Goal: Communication & Community: Answer question/provide support

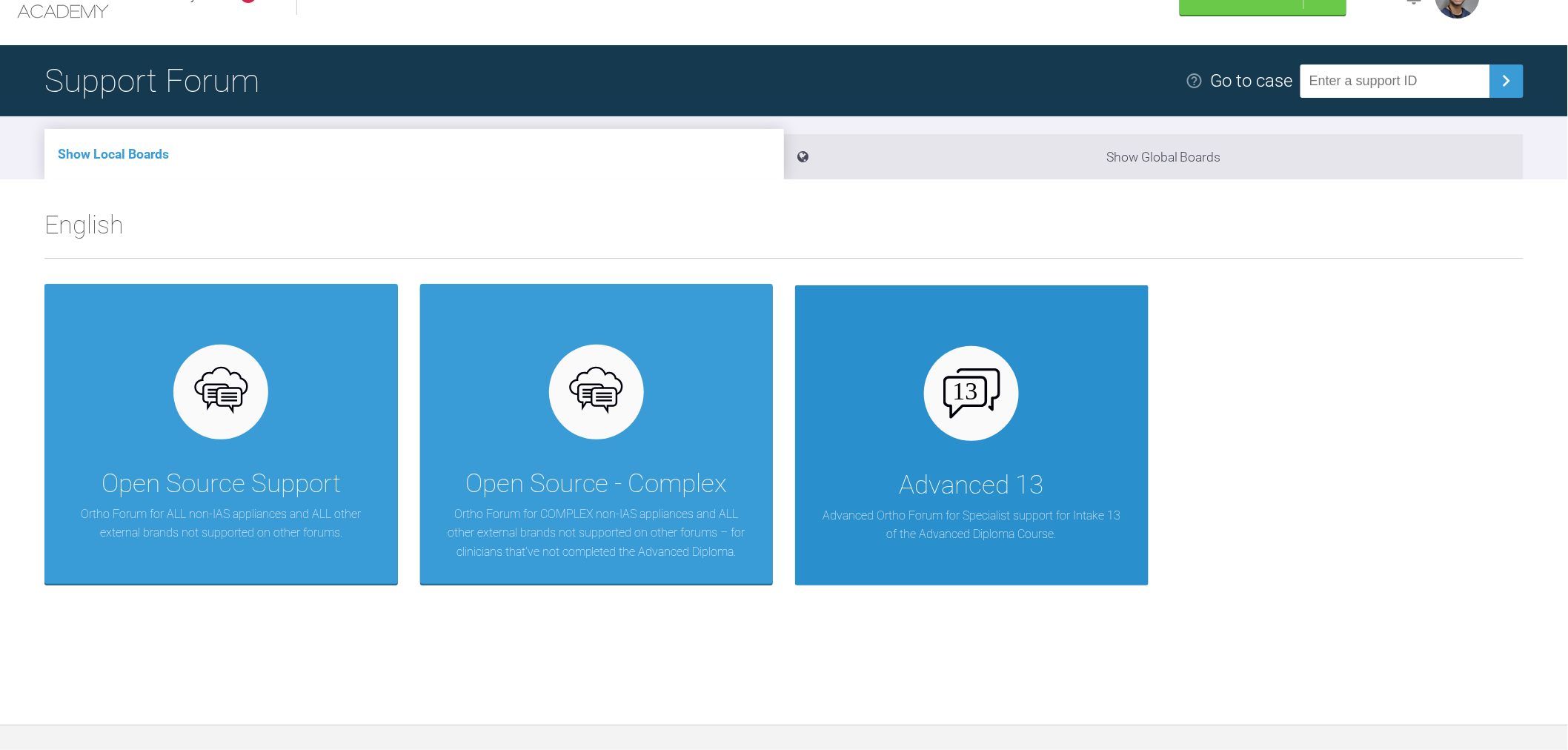
scroll to position [82, 0]
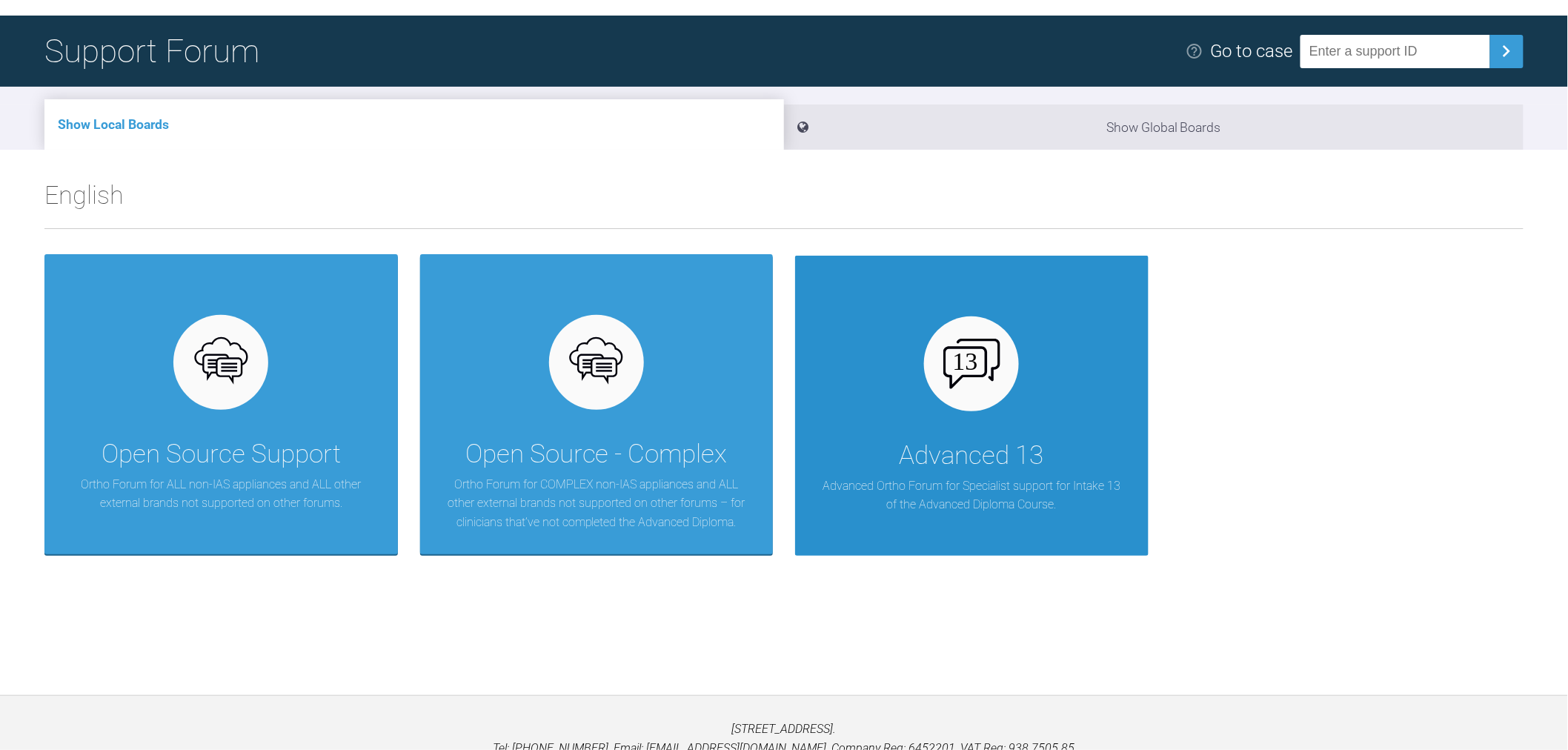
click at [983, 471] on div "Advanced 13" at bounding box center [971, 455] width 144 height 42
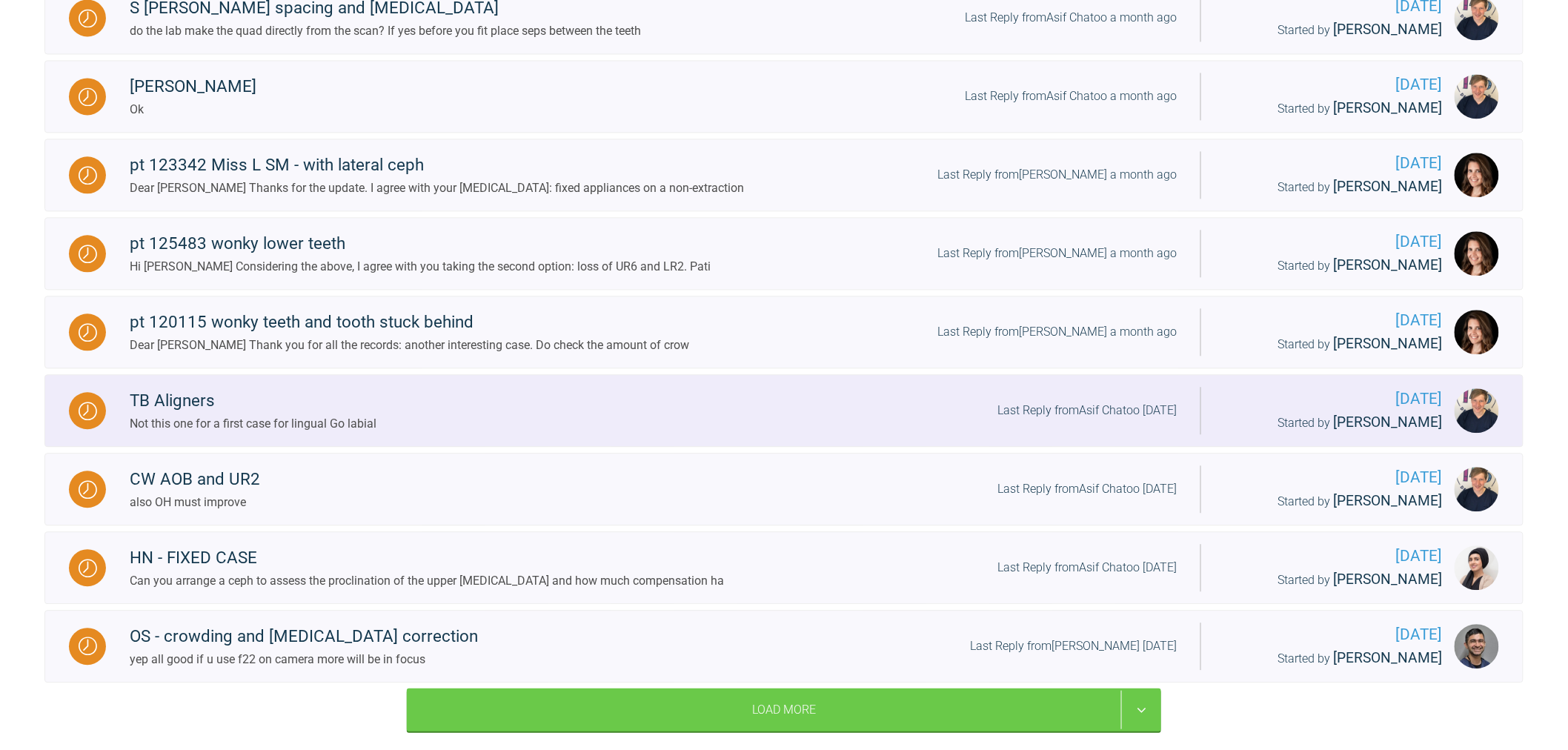
scroll to position [1458, 0]
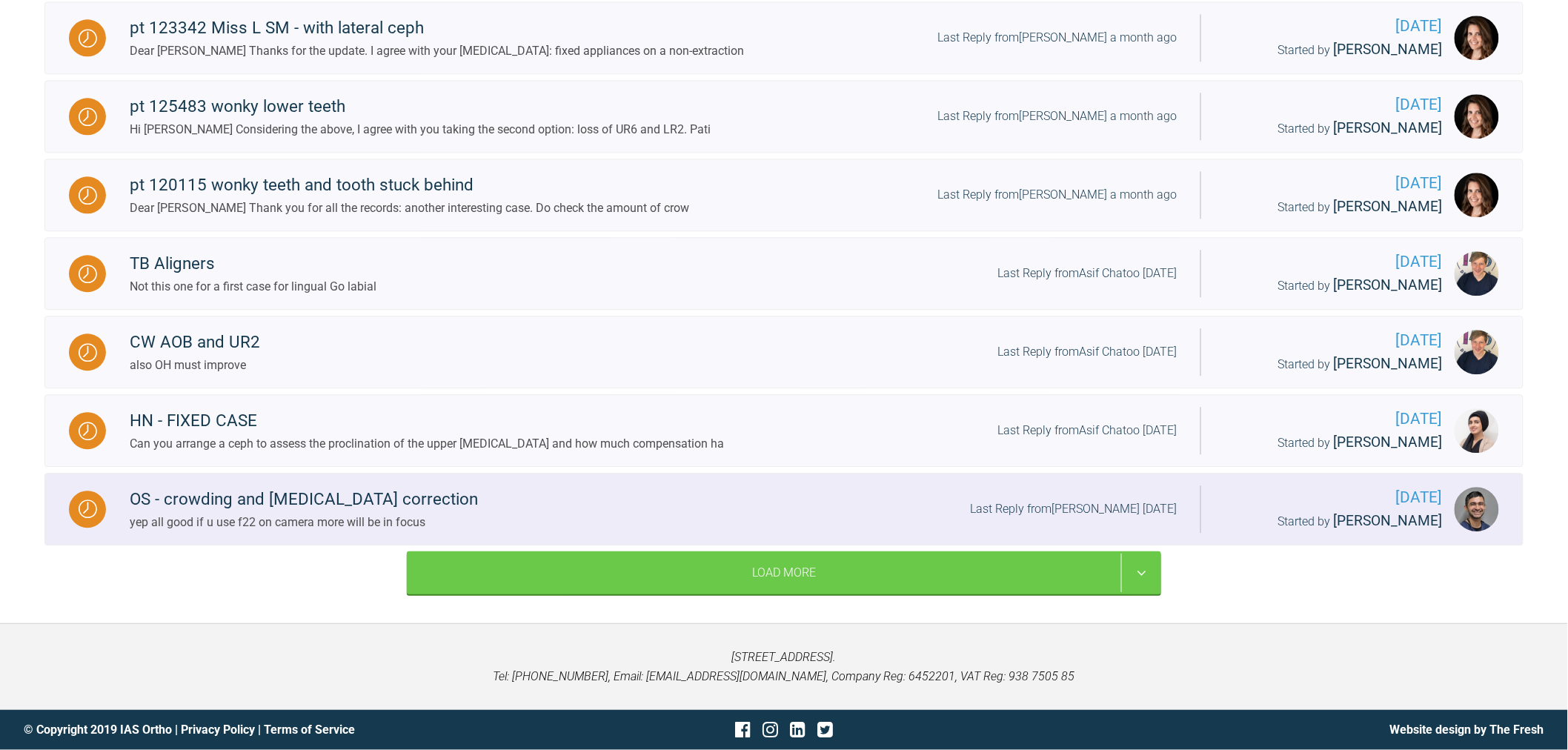
click at [418, 529] on div "yep all good if u use f22 on camera more will be in focus" at bounding box center [303, 522] width 348 height 19
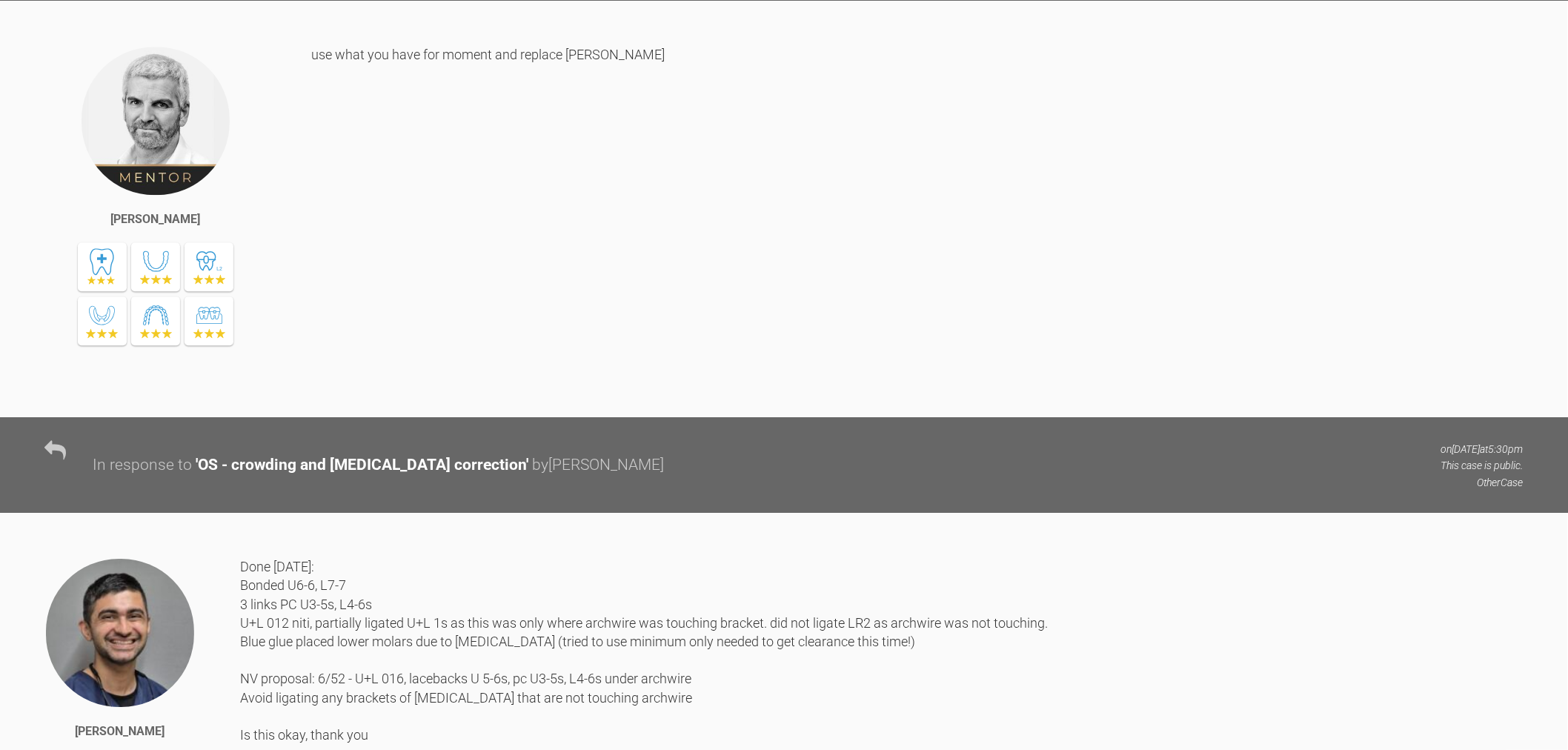
scroll to position [7672, 0]
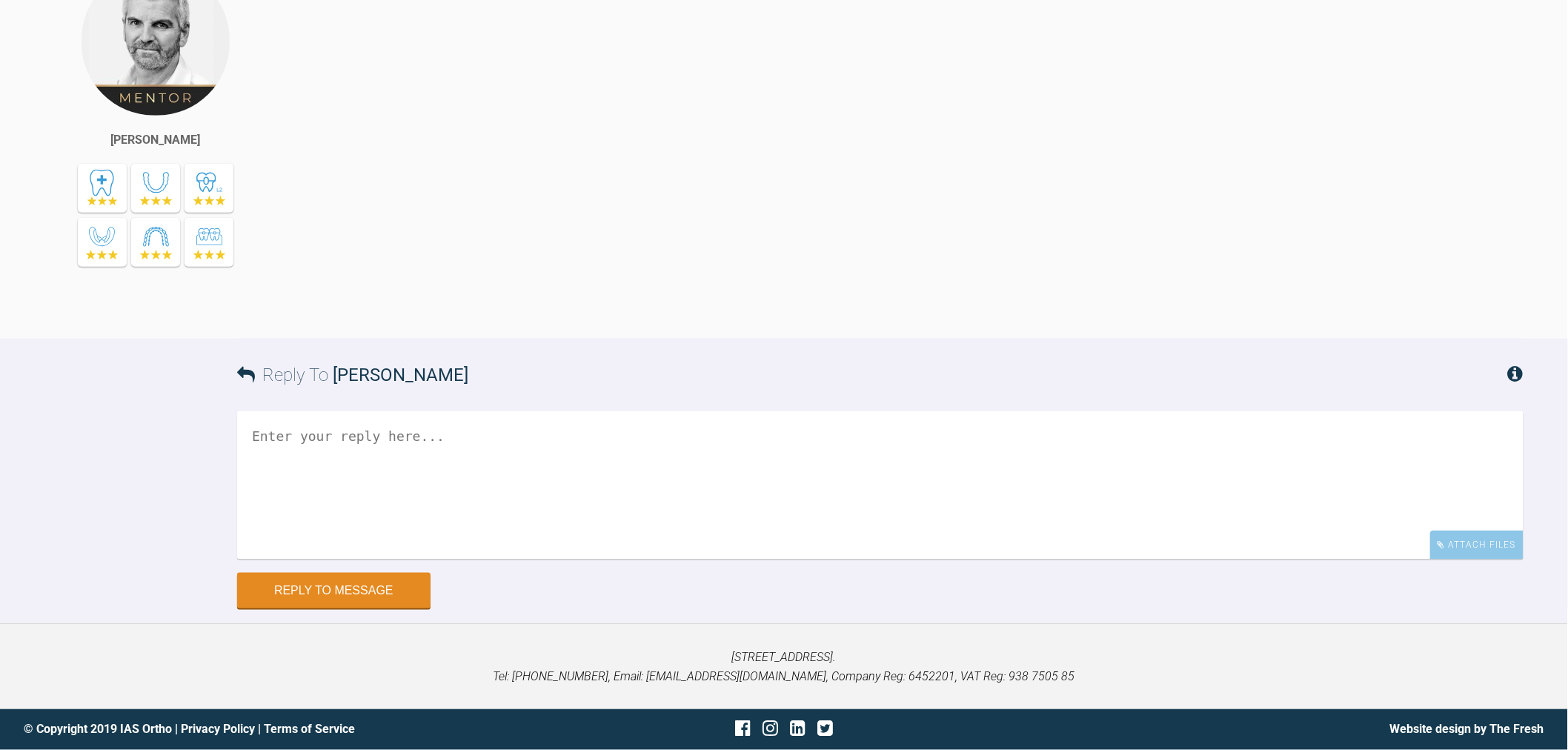
drag, startPoint x: 755, startPoint y: 449, endPoint x: 773, endPoint y: 695, distance: 246.7
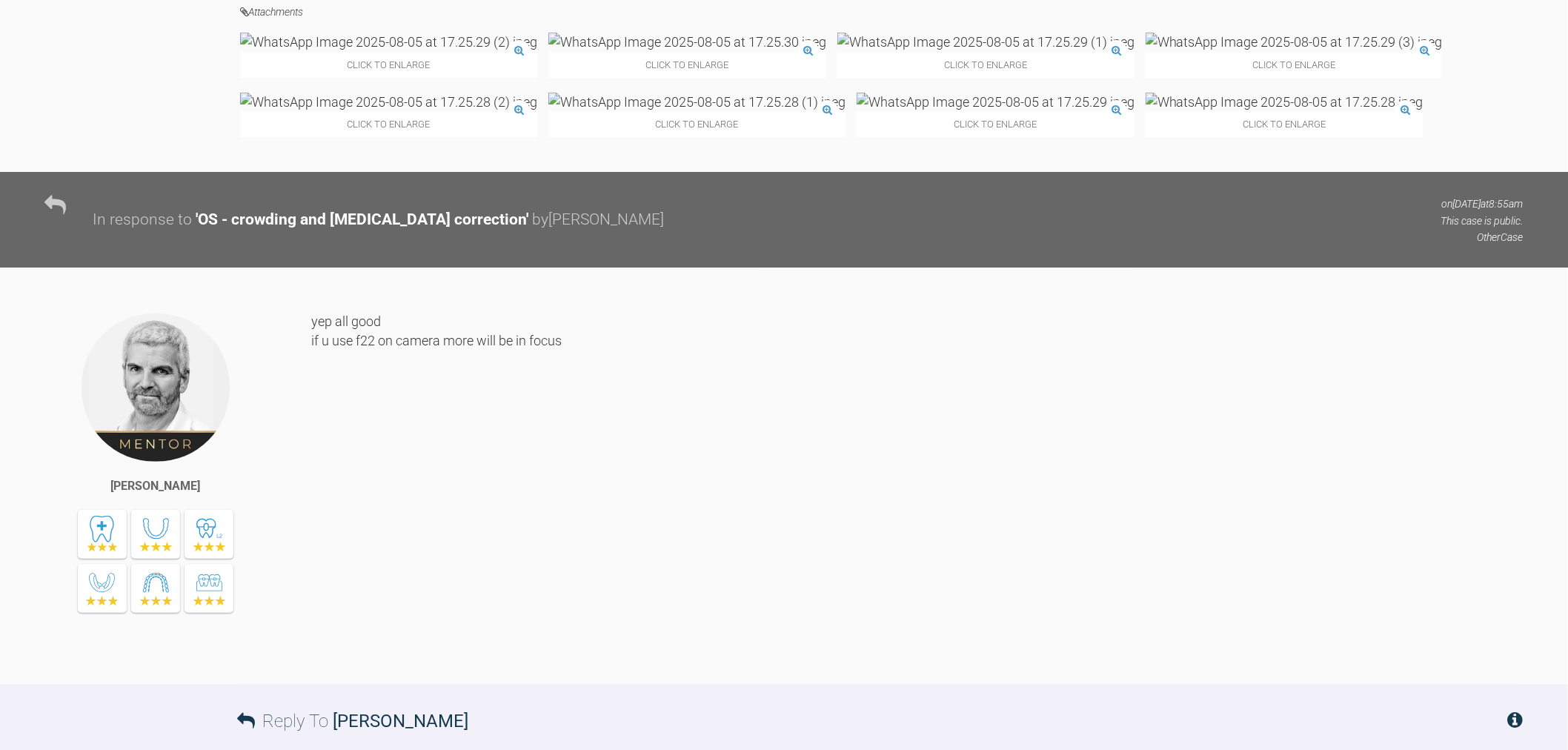
scroll to position [6684, 0]
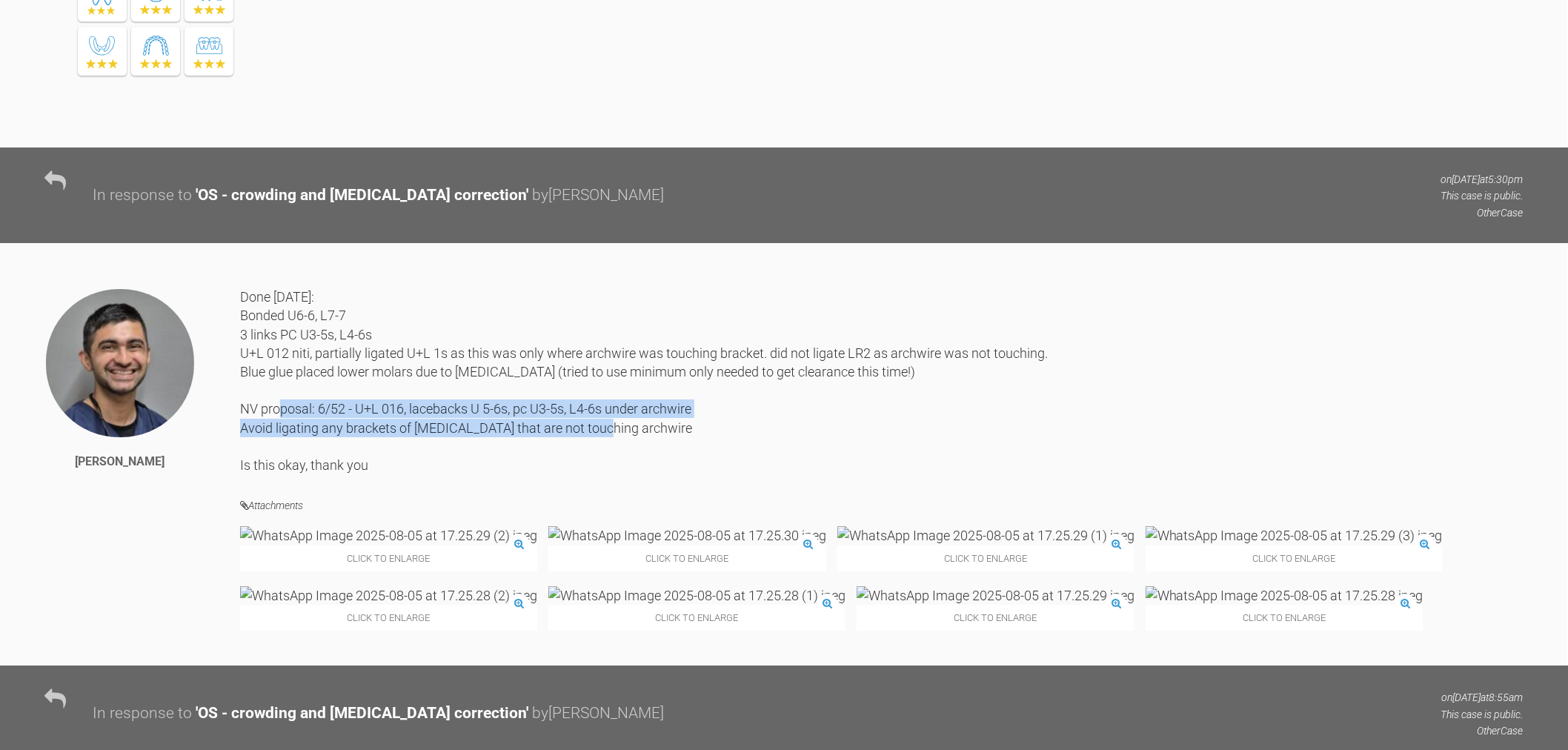
drag, startPoint x: 669, startPoint y: 519, endPoint x: 324, endPoint y: 508, distance: 345.2
click at [324, 474] on div "Done [DATE]: Bonded U6-6, L7-7 3 links PC U3-5s, L4-6s U+L 012 niti, partially …" at bounding box center [881, 381] width 1283 height 187
click at [345, 474] on div "Done [DATE]: Bonded U6-6, L7-7 3 links PC U3-5s, L4-6s U+L 012 niti, partially …" at bounding box center [881, 381] width 1283 height 187
drag, startPoint x: 661, startPoint y: 522, endPoint x: 363, endPoint y: 504, distance: 298.5
click at [363, 474] on div "Done [DATE]: Bonded U6-6, L7-7 3 links PC U3-5s, L4-6s U+L 012 niti, partially …" at bounding box center [881, 381] width 1283 height 187
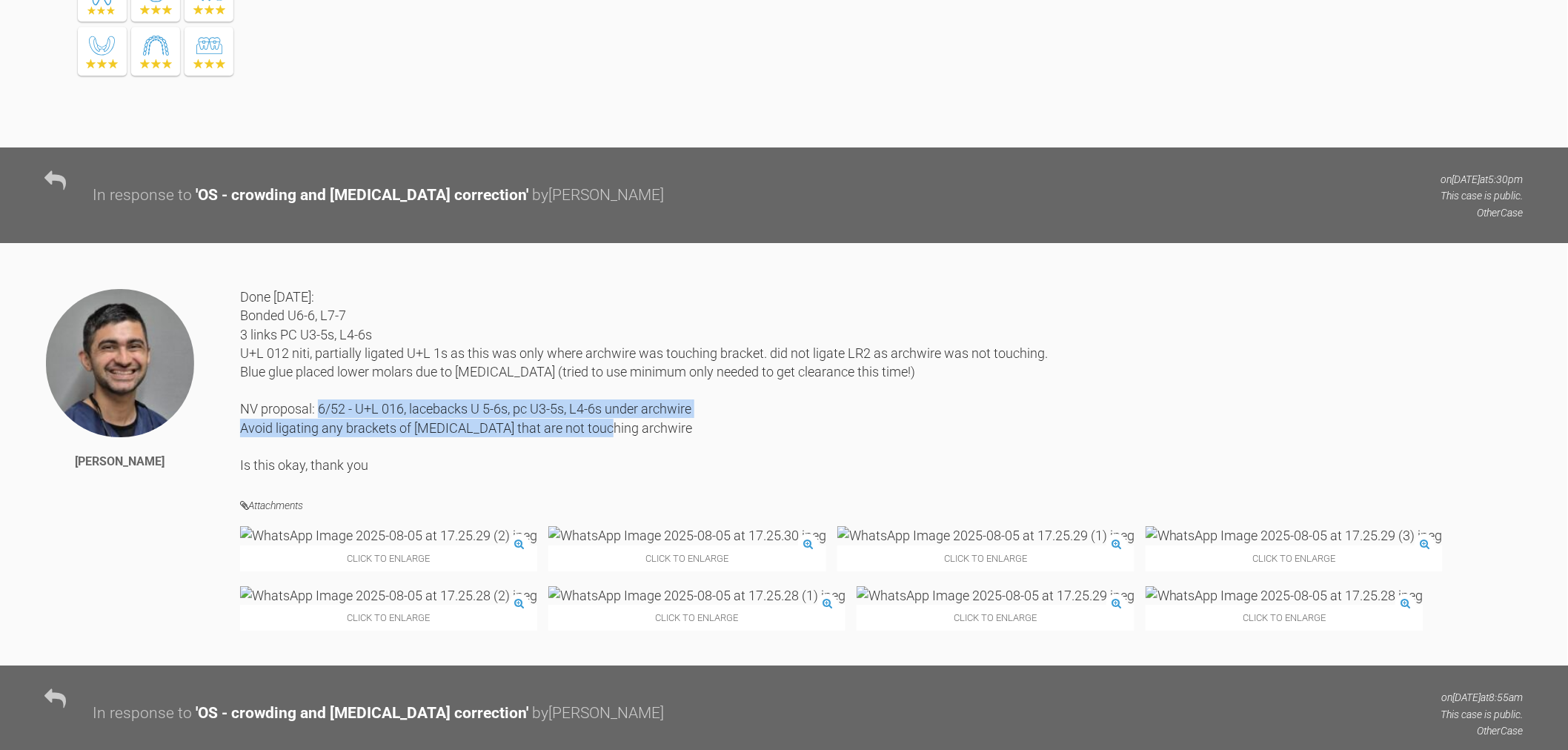
copy div "U+L 016, lacebacks U 5-6s, pc U3-5s, L4-6s under archwire Avoid ligating any br…"
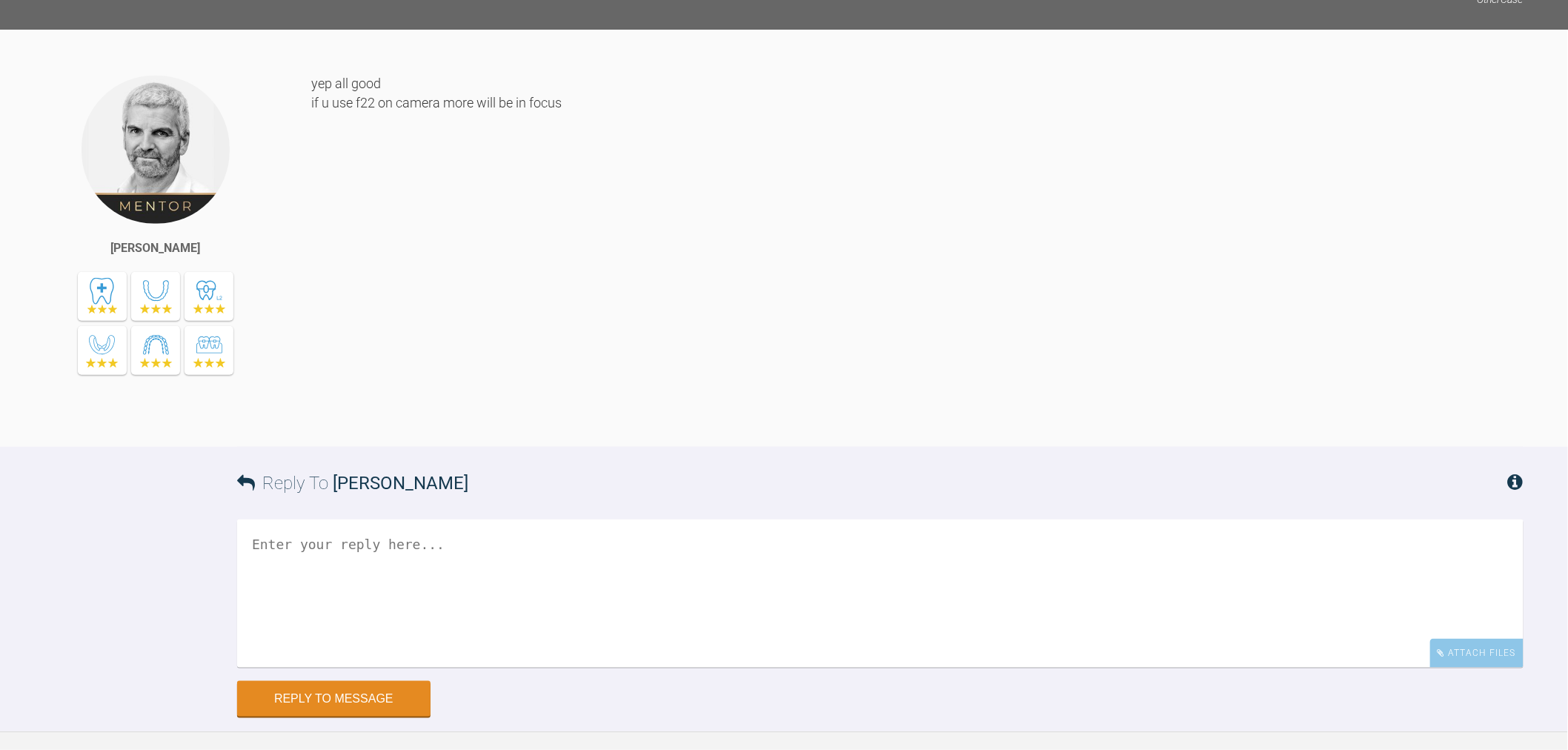
scroll to position [7672, 0]
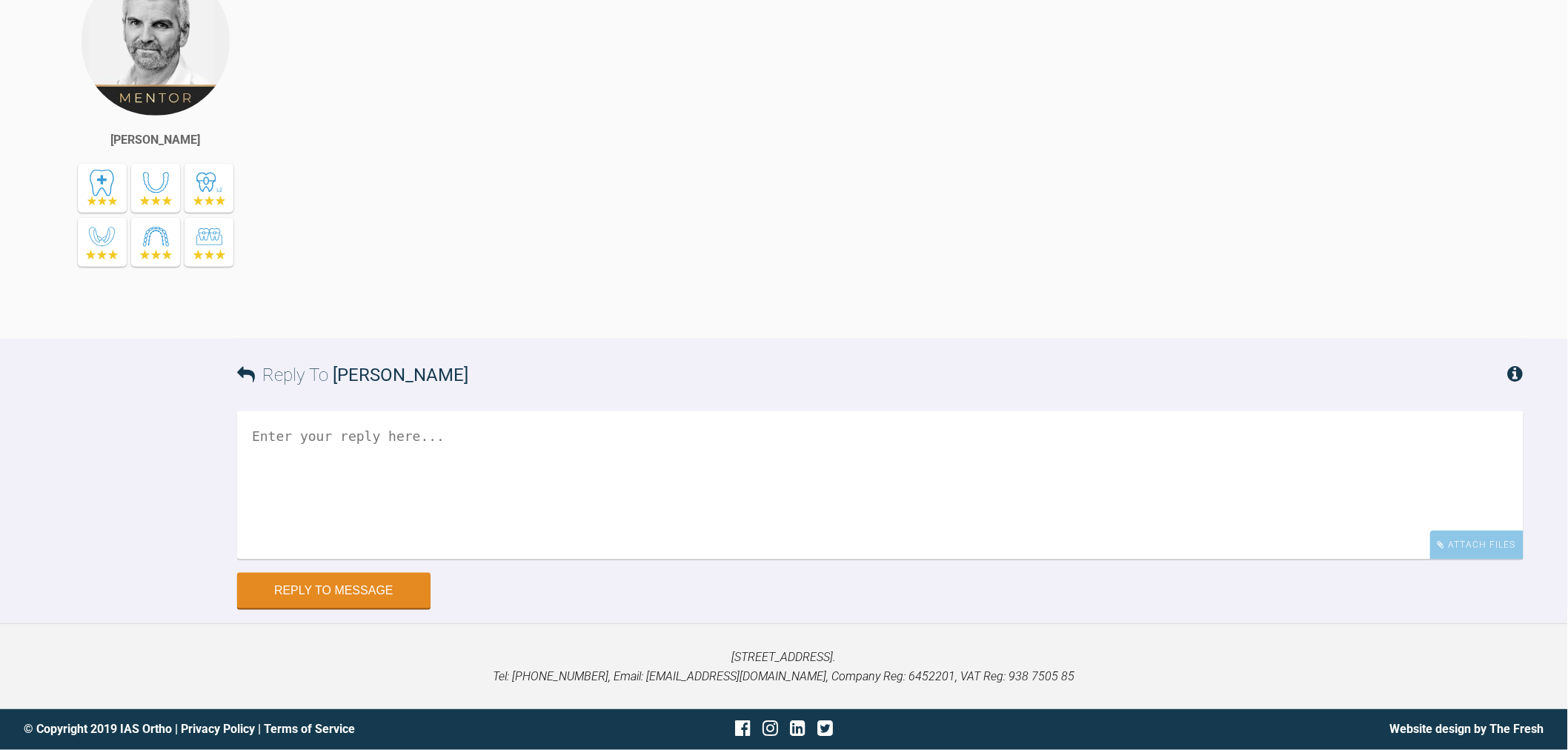
click at [501, 504] on textarea at bounding box center [880, 485] width 1286 height 148
paste textarea "U+L 016, lacebacks U 5-6s, pc U3-5s, L4-6s under archwire Avoid ligating any br…"
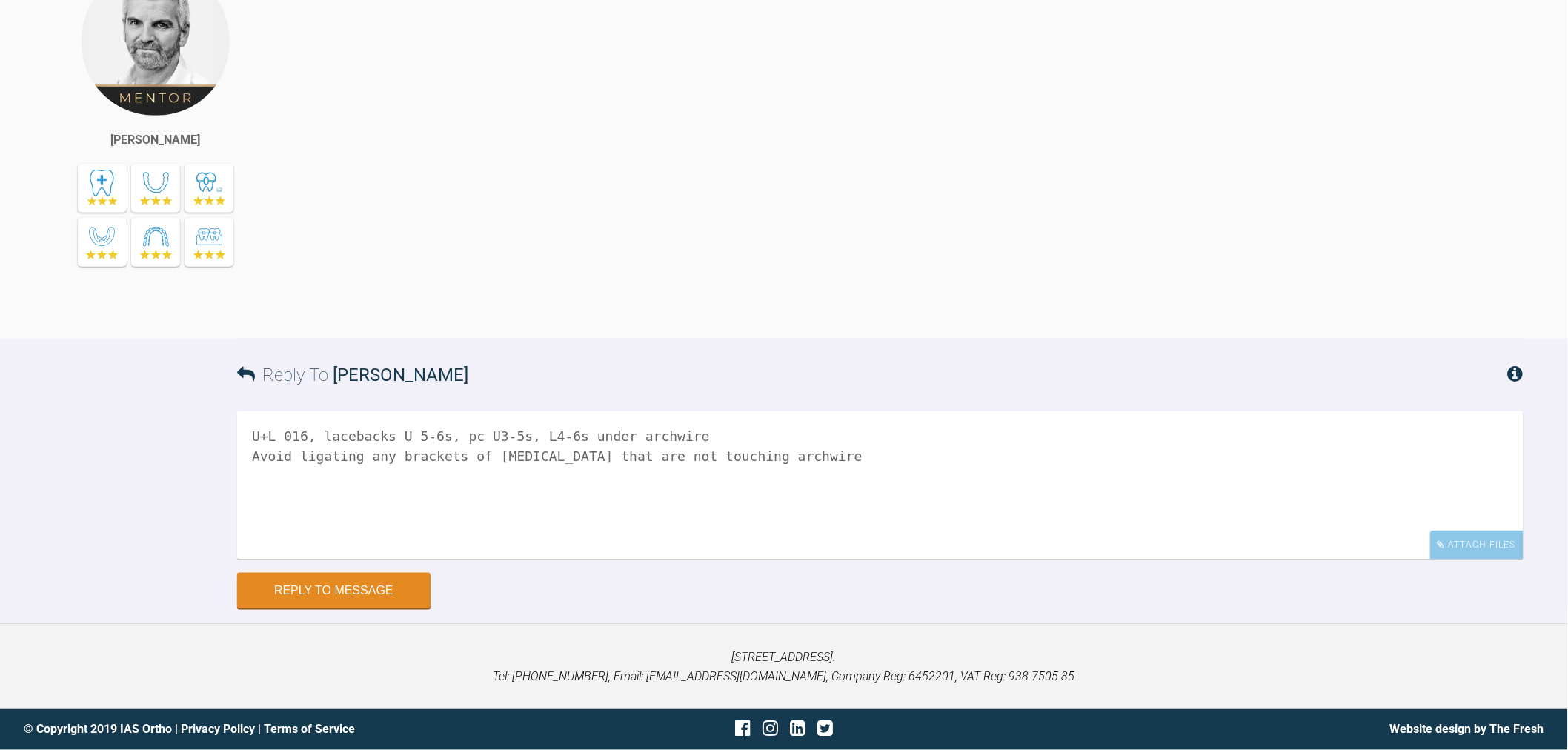
click at [249, 436] on textarea "U+L 016, lacebacks U 5-6s, pc U3-5s, L4-6s under archwire Avoid ligating any br…" at bounding box center [880, 485] width 1286 height 148
drag, startPoint x: 297, startPoint y: 437, endPoint x: 235, endPoint y: 438, distance: 62.0
click at [235, 438] on div "Reply To [PERSON_NAME] [DATE]: U+L 016, lacebacks U 5-6s, pc U3-5s, L4-6s under…" at bounding box center [784, 474] width 1568 height 270
click at [284, 463] on textarea "Done U+L 016, lacebacks U 5-6s, pc U3-5s, L4-6s under archwire Avoid ligating a…" at bounding box center [880, 485] width 1286 height 148
click at [286, 462] on textarea "Done U+L 016, lacebacks U 5-6s, pc U3-5s, L4-6s under archwire Avoid ligating a…" at bounding box center [880, 485] width 1286 height 148
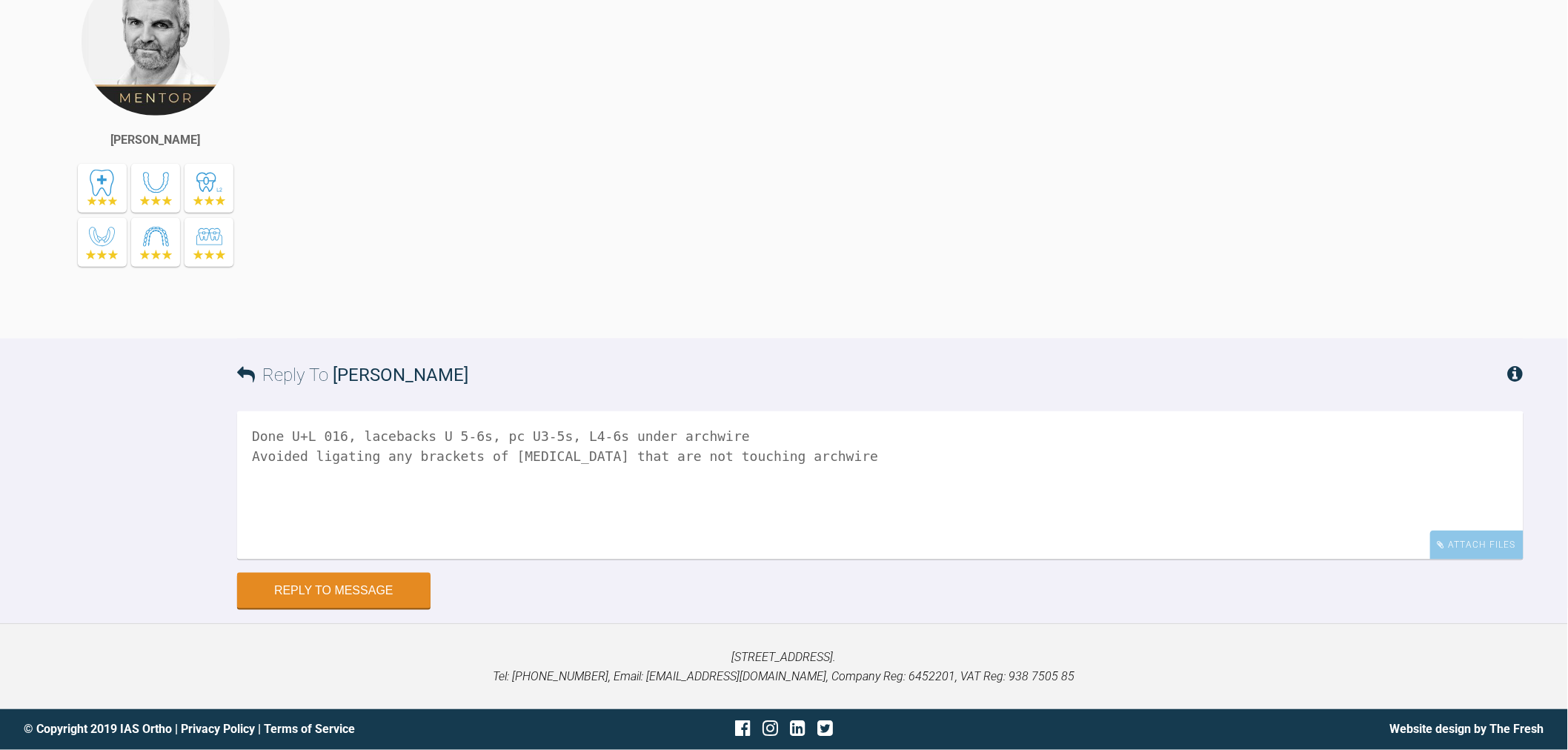
click at [856, 468] on textarea "Done U+L 016, lacebacks U 5-6s, pc U3-5s, L4-6s under archwire Avoided ligating…" at bounding box center [880, 485] width 1286 height 148
type textarea "Done U+L 016, lacebacks U 5-6s, pc U3-5s, L4-6s under archwire Avoided ligating…"
click at [1455, 552] on div "Attach Files" at bounding box center [1476, 544] width 93 height 29
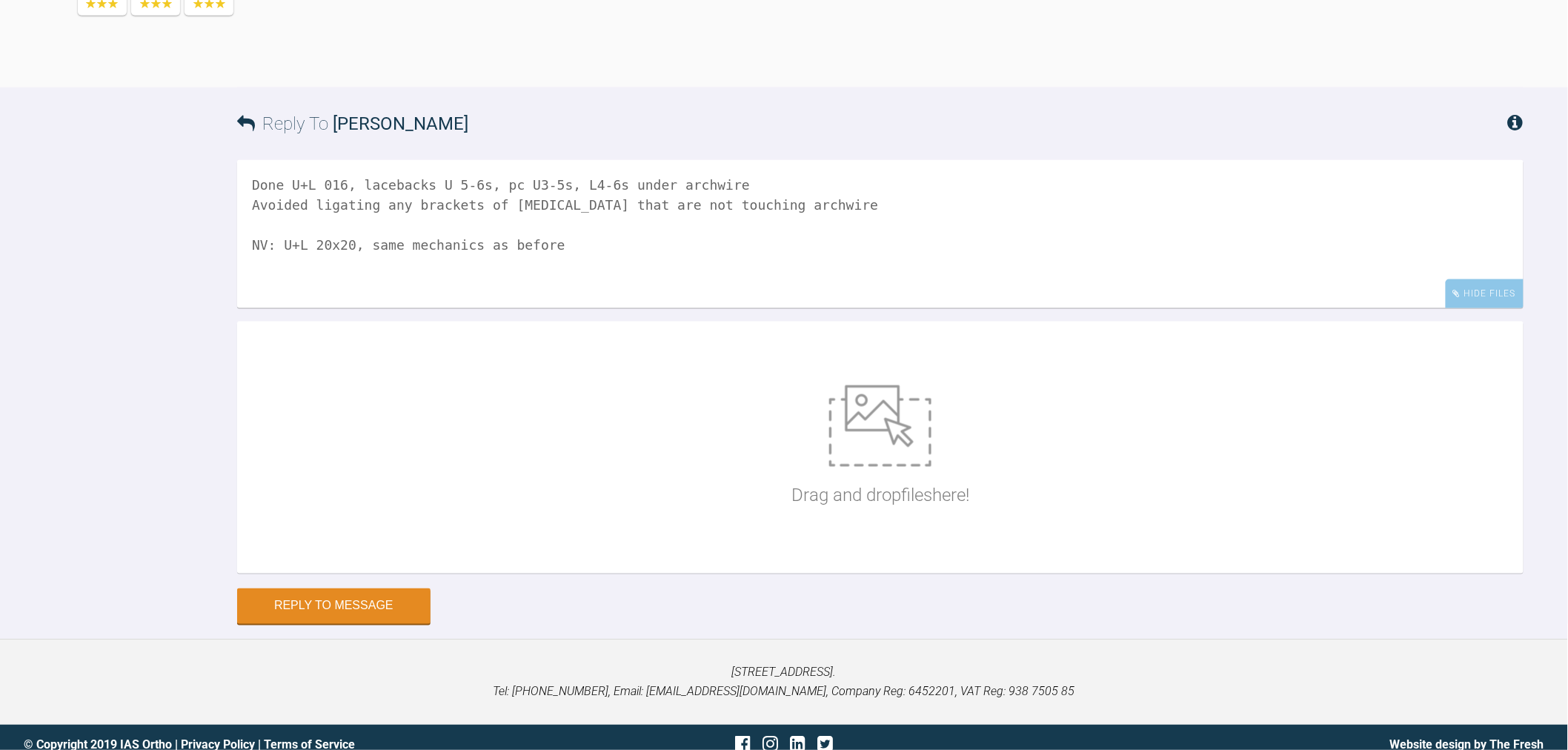
scroll to position [7939, 0]
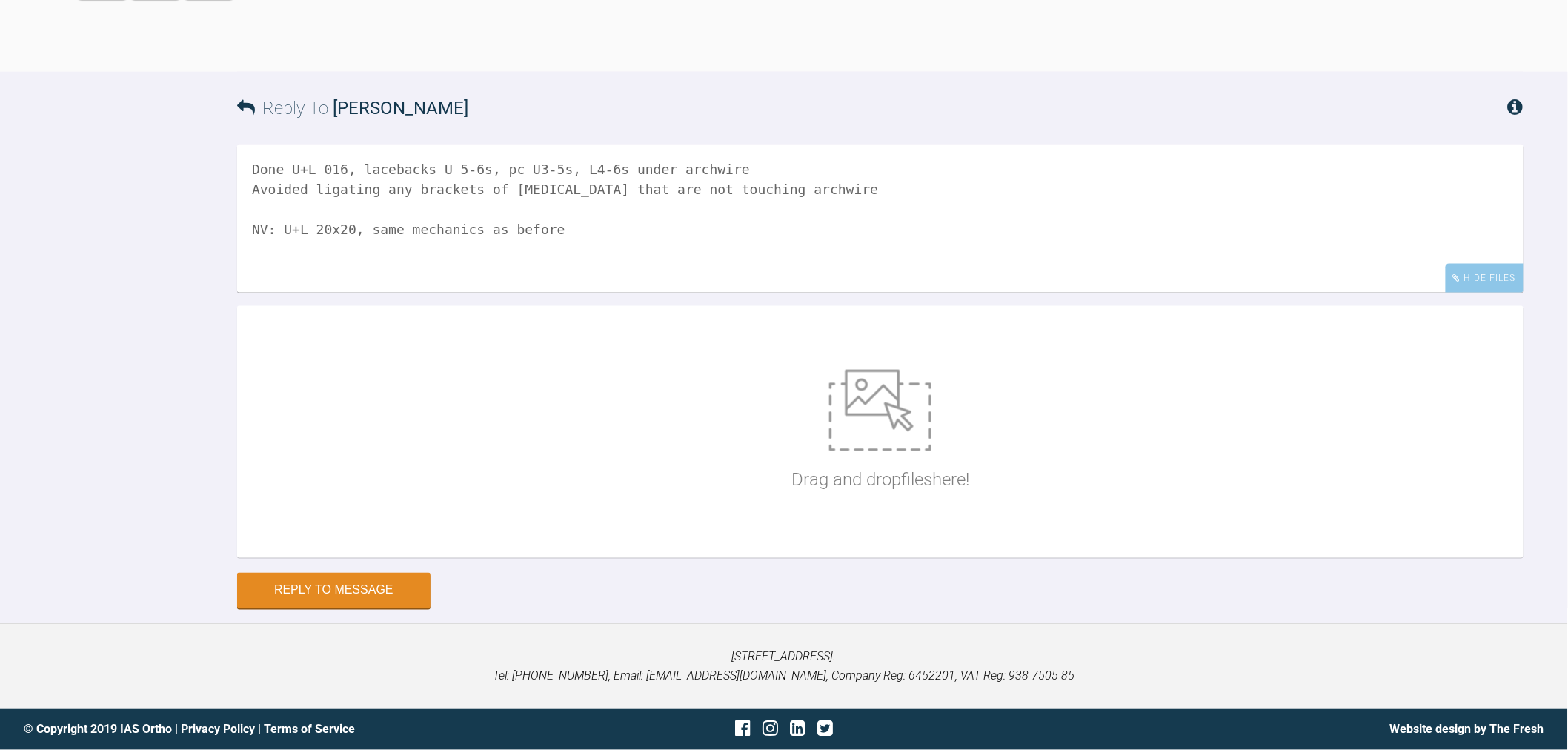
click at [871, 441] on img at bounding box center [880, 410] width 103 height 81
click at [951, 451] on div "Drag and drop files here!" at bounding box center [880, 431] width 178 height 223
type input "C:\fakepath\WhatsApp Image [DATE] 12.53.10.jpeg"
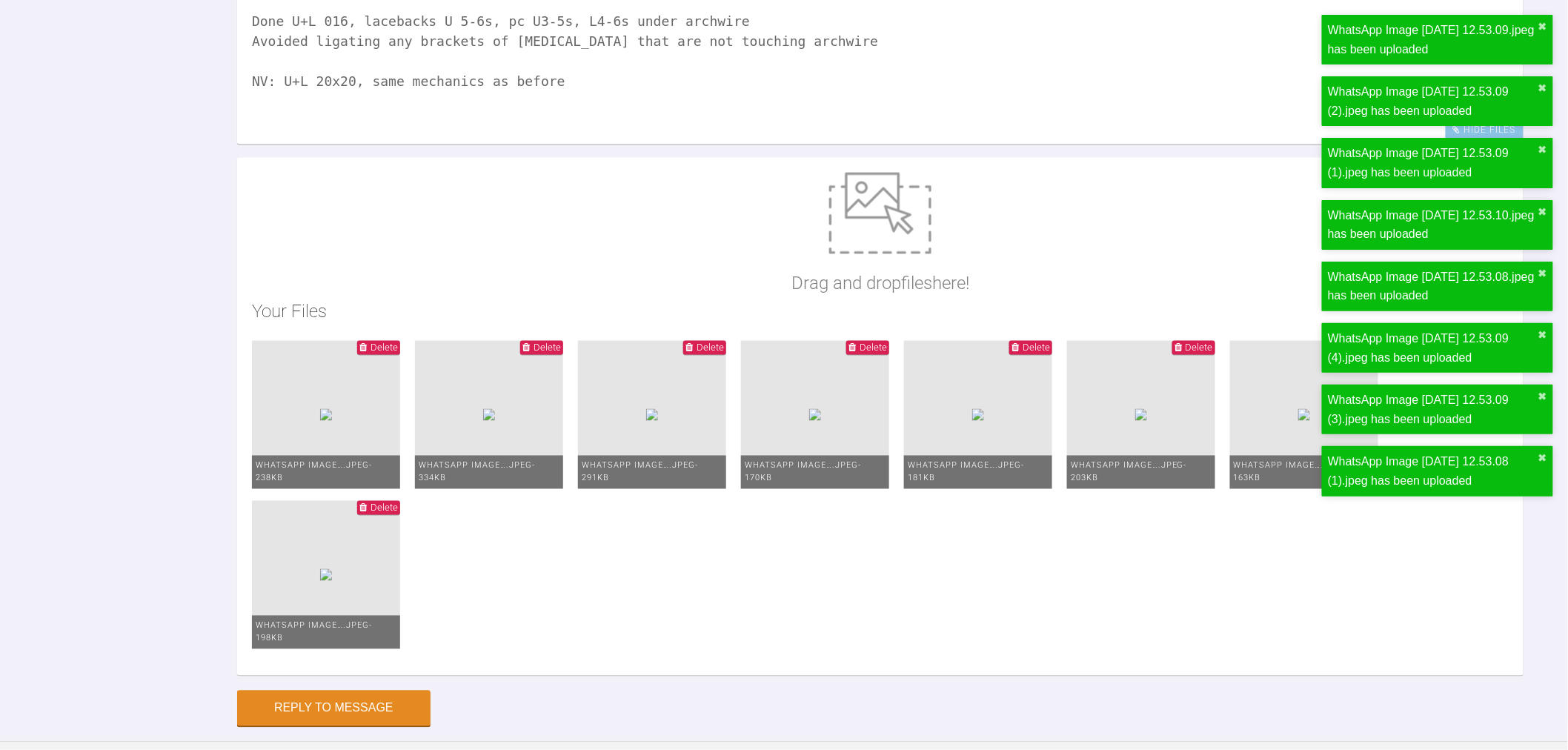
click at [571, 144] on textarea "Done U+L 016, lacebacks U 5-6s, pc U3-5s, L4-6s under archwire Avoided ligating…" at bounding box center [880, 70] width 1286 height 148
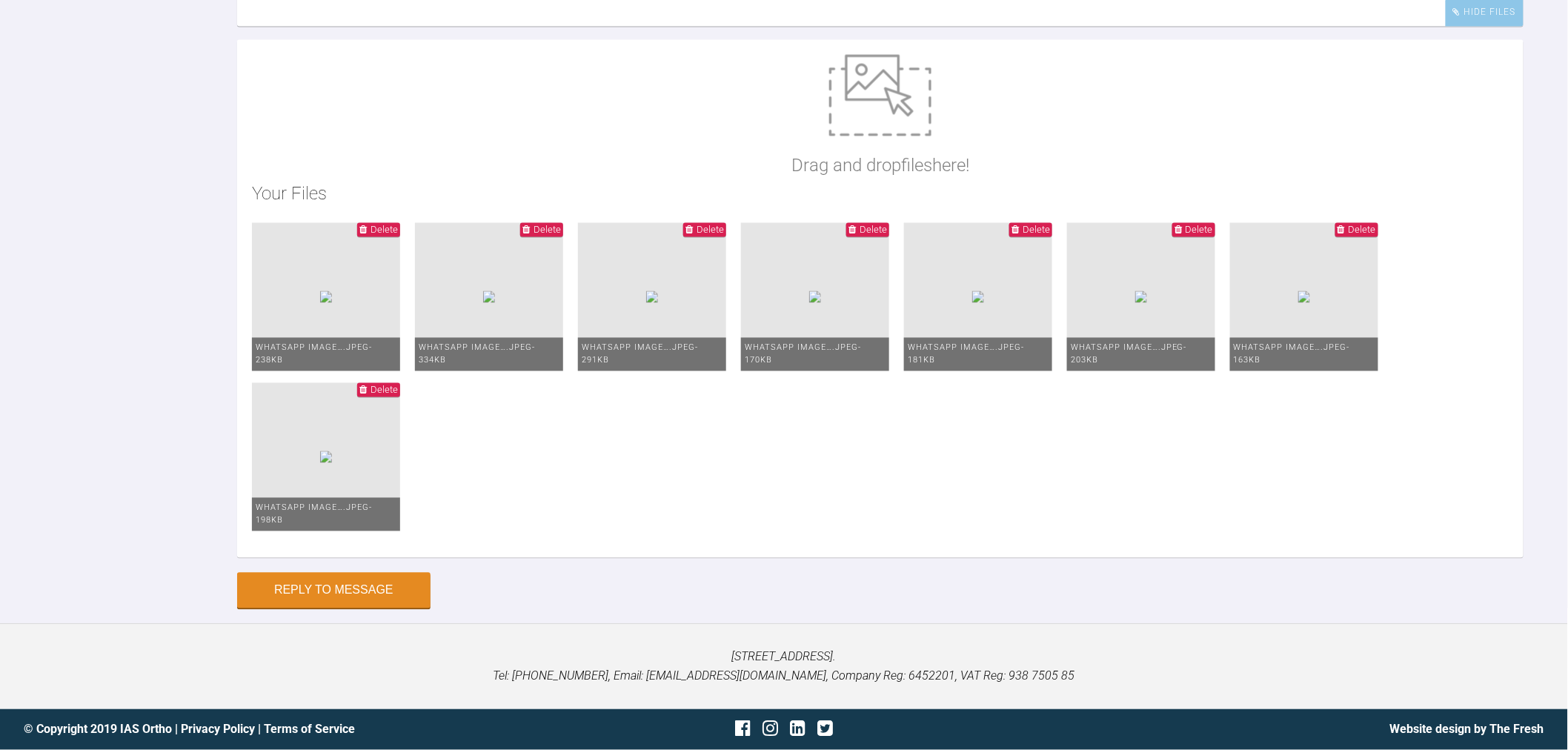
scroll to position [8204, 0]
type textarea "Done U+L 016, lacebacks U 5-6s, pc U3-5s, L4-6s under archwire Avoided ligating…"
click at [404, 587] on button "Reply to Message" at bounding box center [333, 592] width 193 height 36
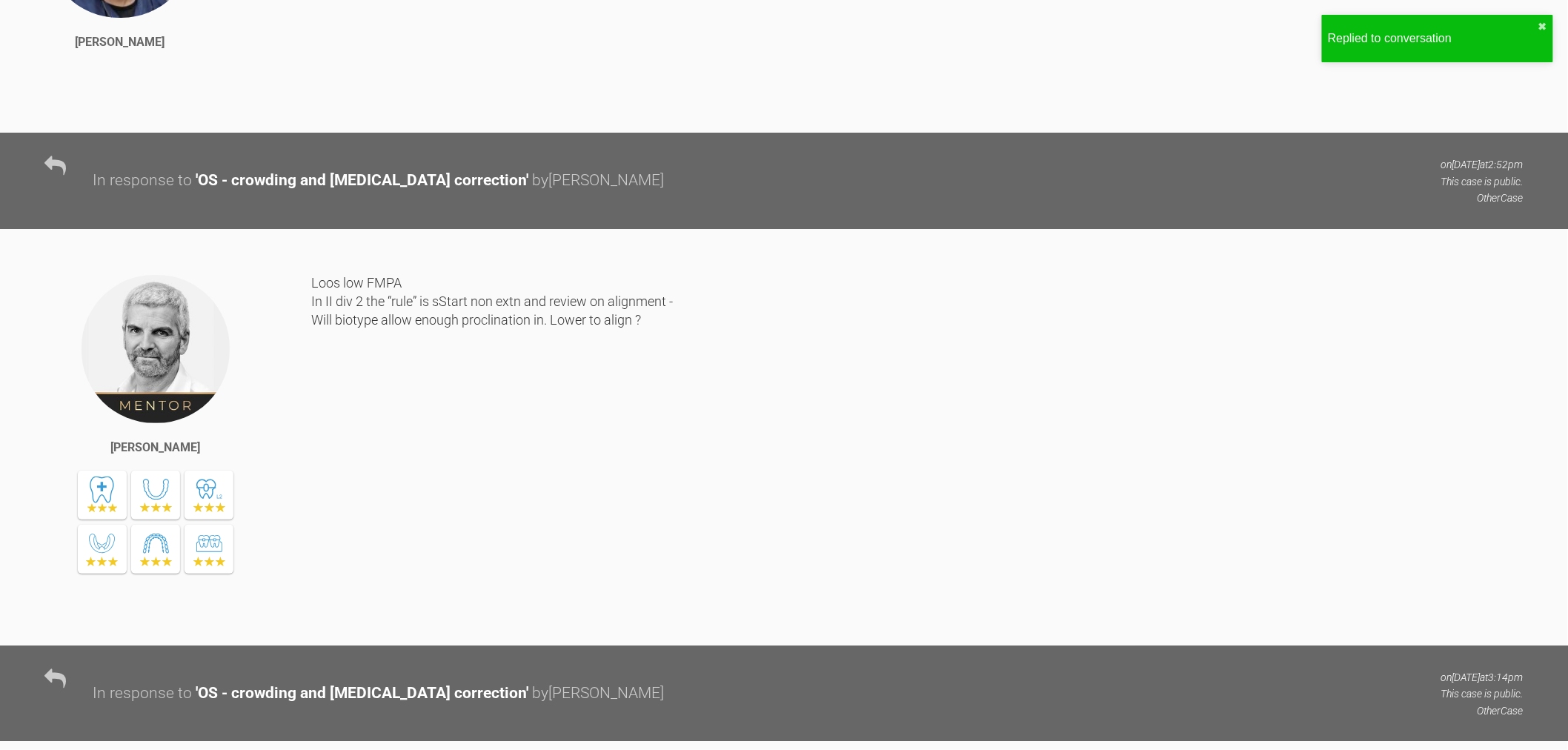
scroll to position [0, 0]
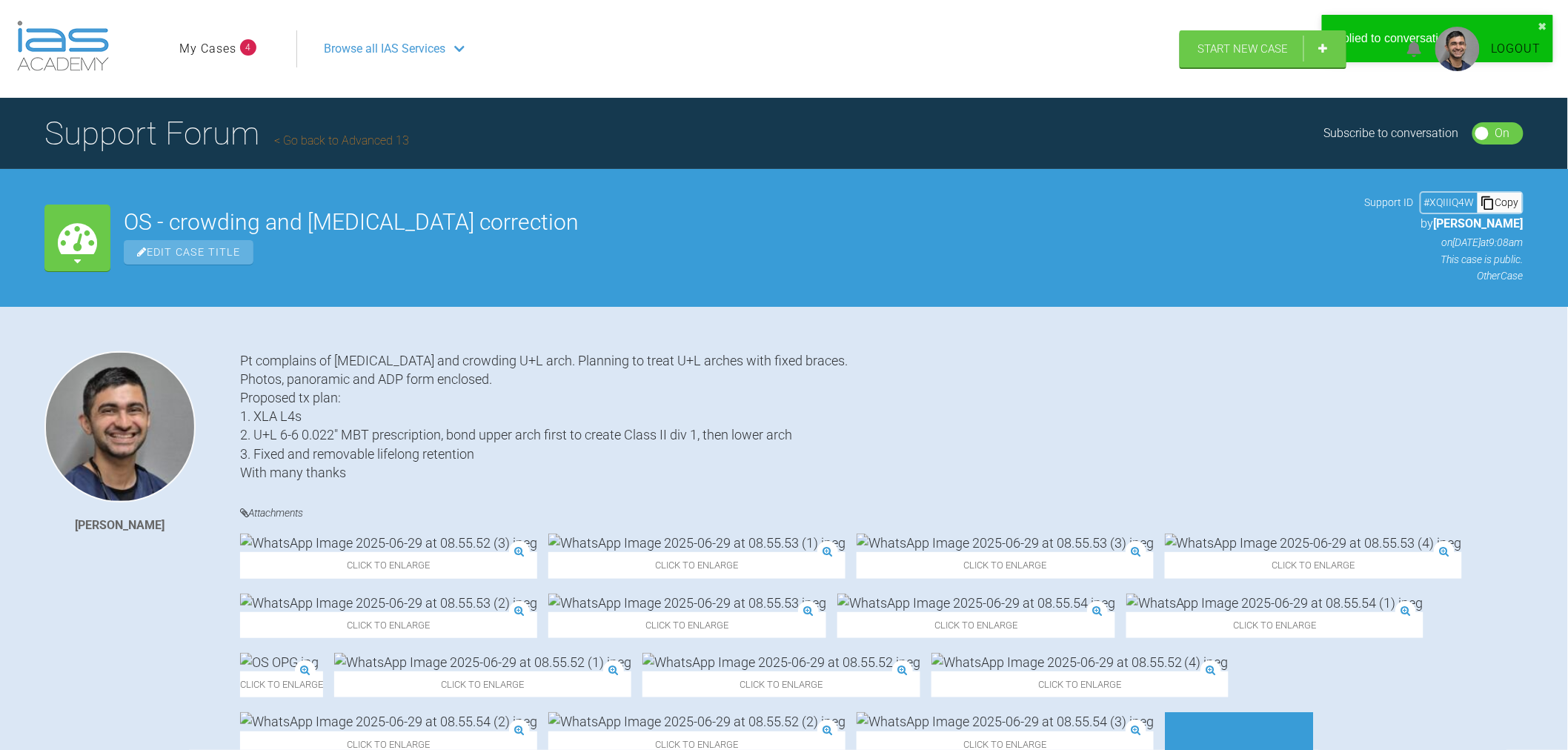
drag, startPoint x: 855, startPoint y: 587, endPoint x: 482, endPoint y: 63, distance: 643.2
click at [338, 146] on link "Go back to Advanced 13" at bounding box center [342, 139] width 135 height 14
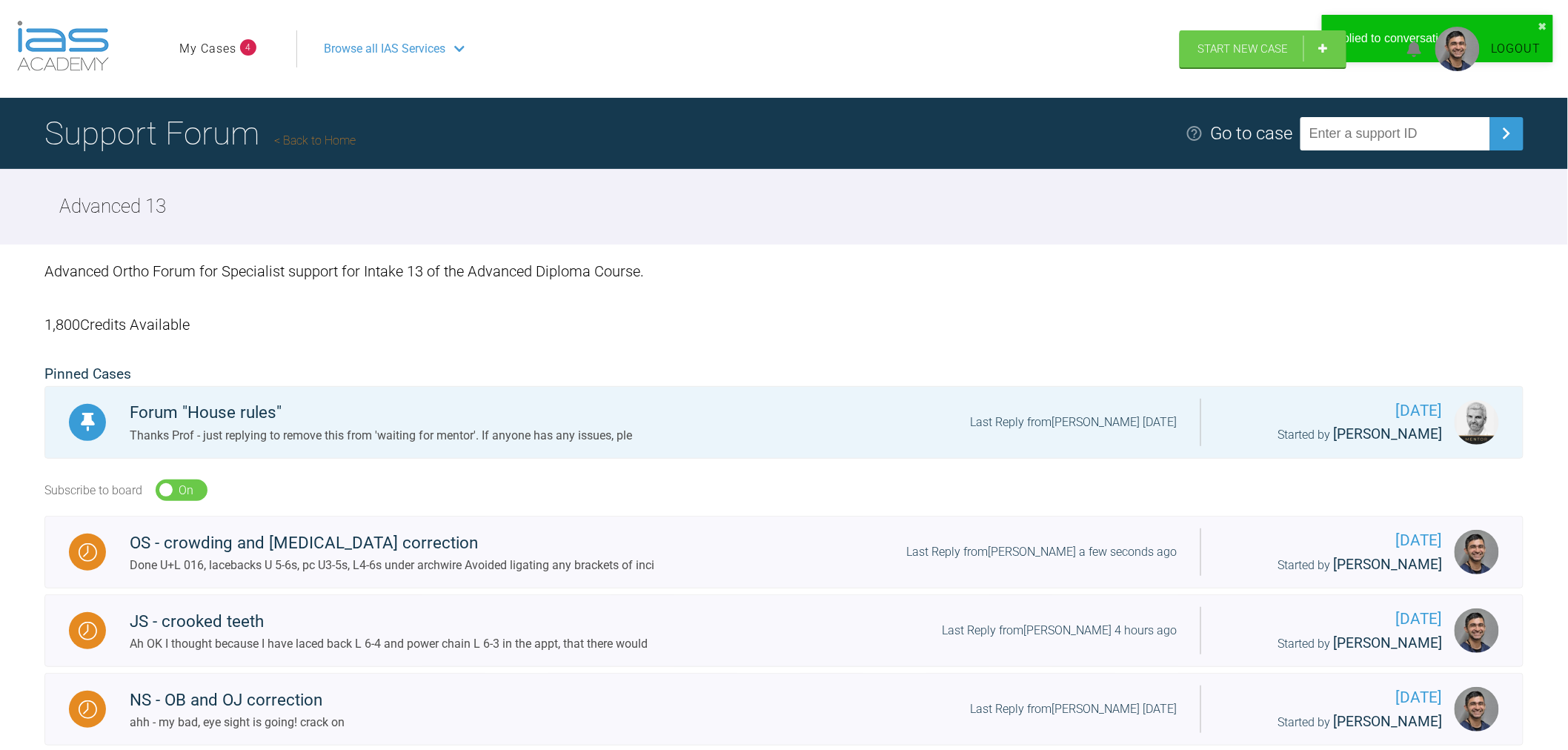
scroll to position [247, 0]
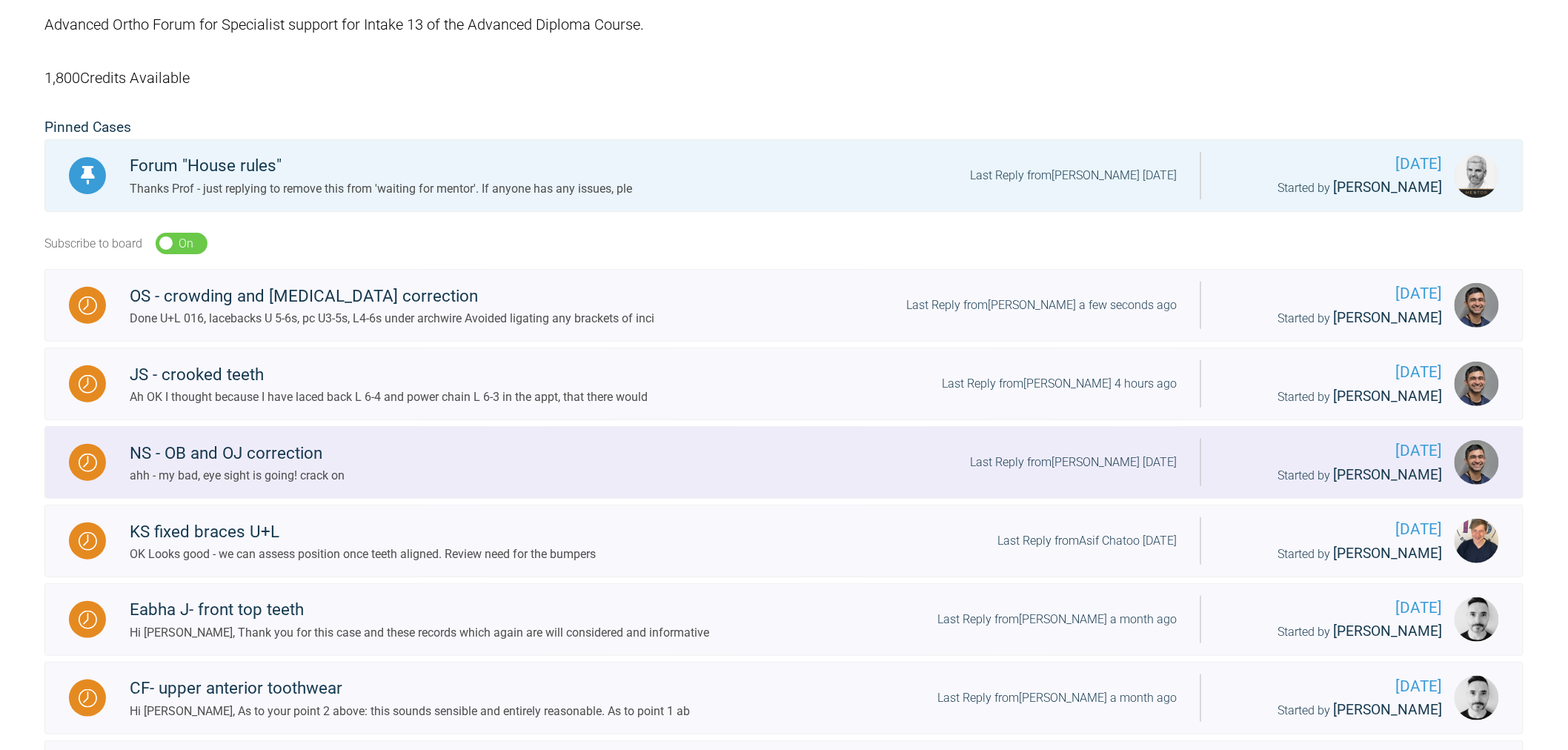
click at [771, 446] on div "NS - OB and OJ correction ahh - my bad, eye sight is going! crack on Last Reply…" at bounding box center [653, 463] width 1094 height 45
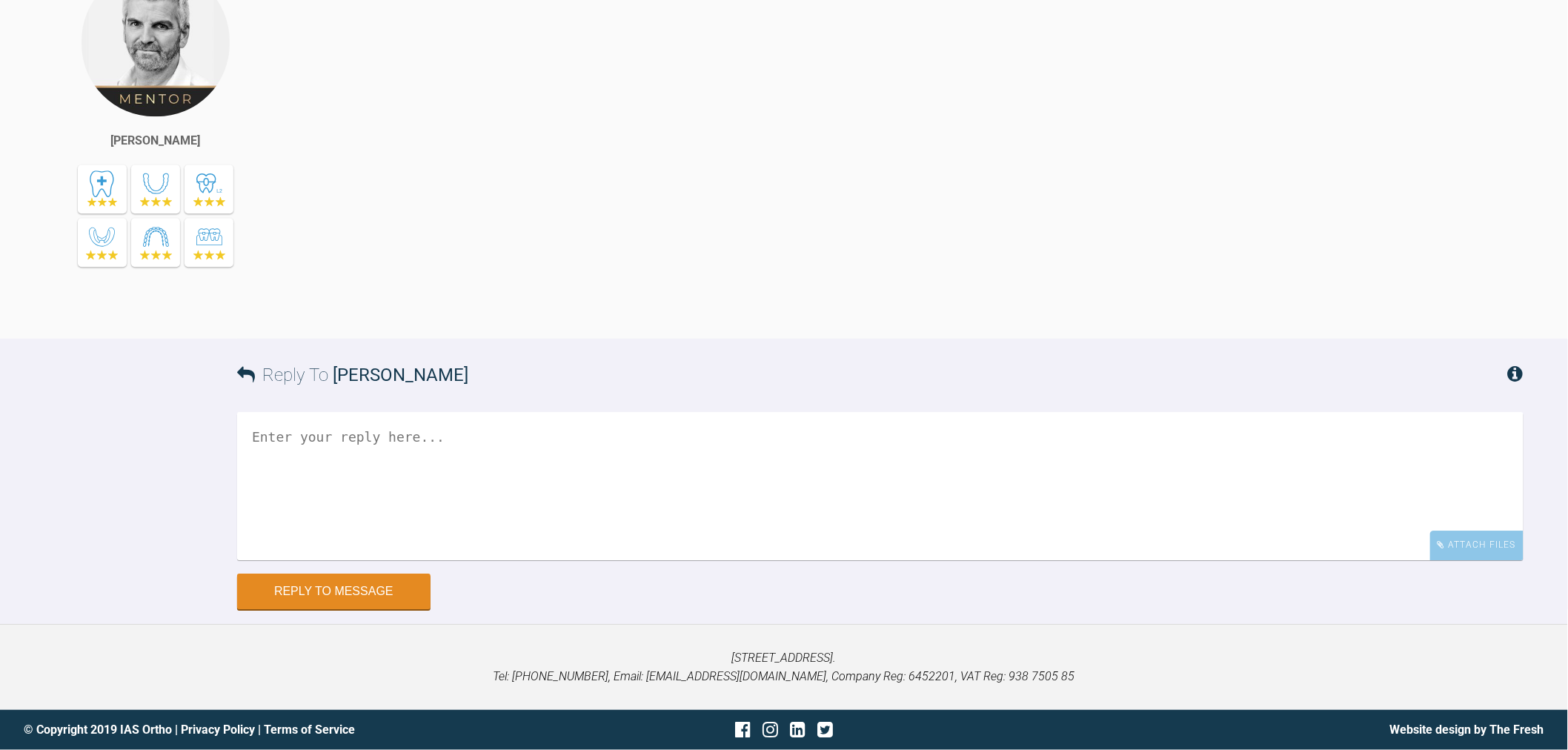
drag, startPoint x: 1269, startPoint y: 305, endPoint x: 1271, endPoint y: 627, distance: 322.0
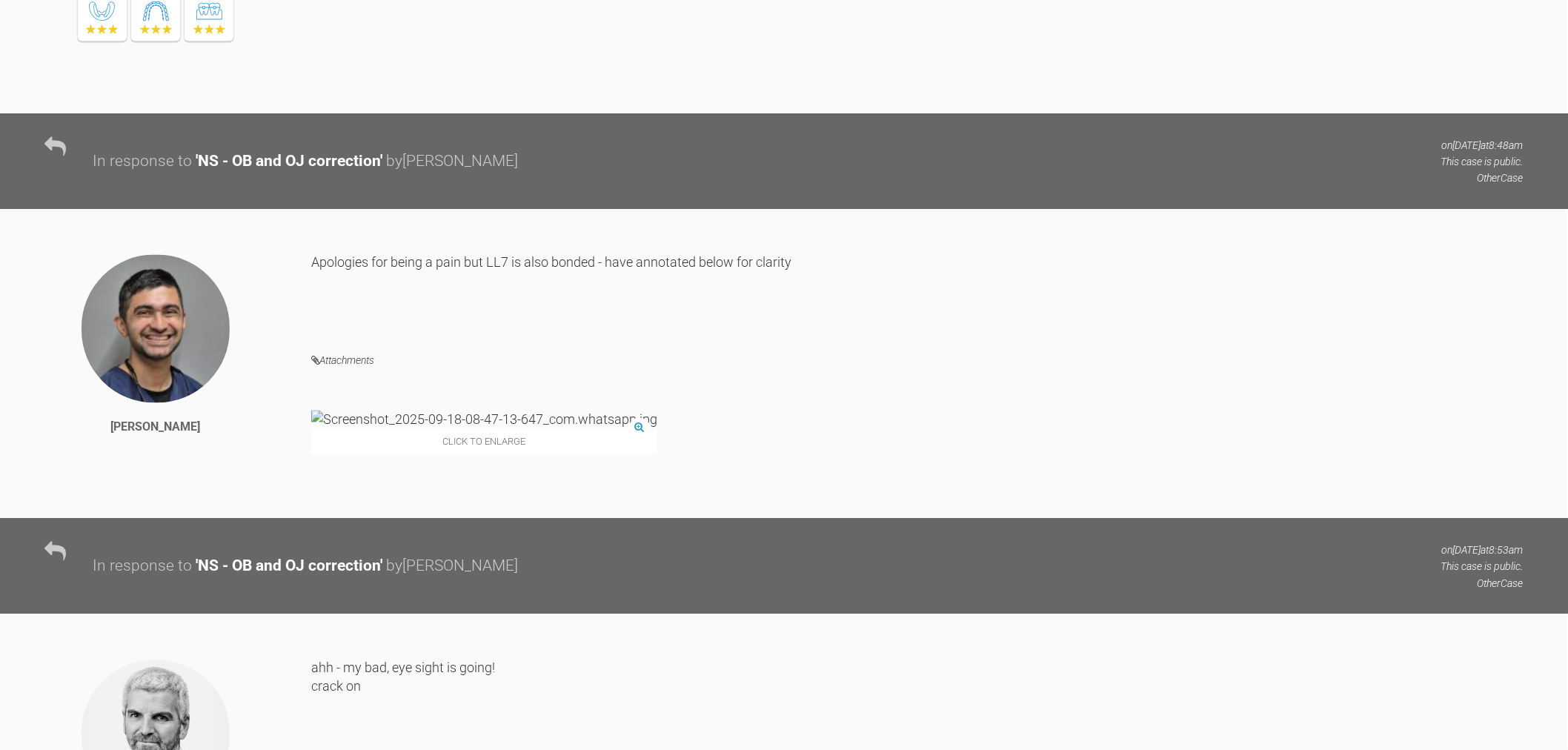
scroll to position [8213, 0]
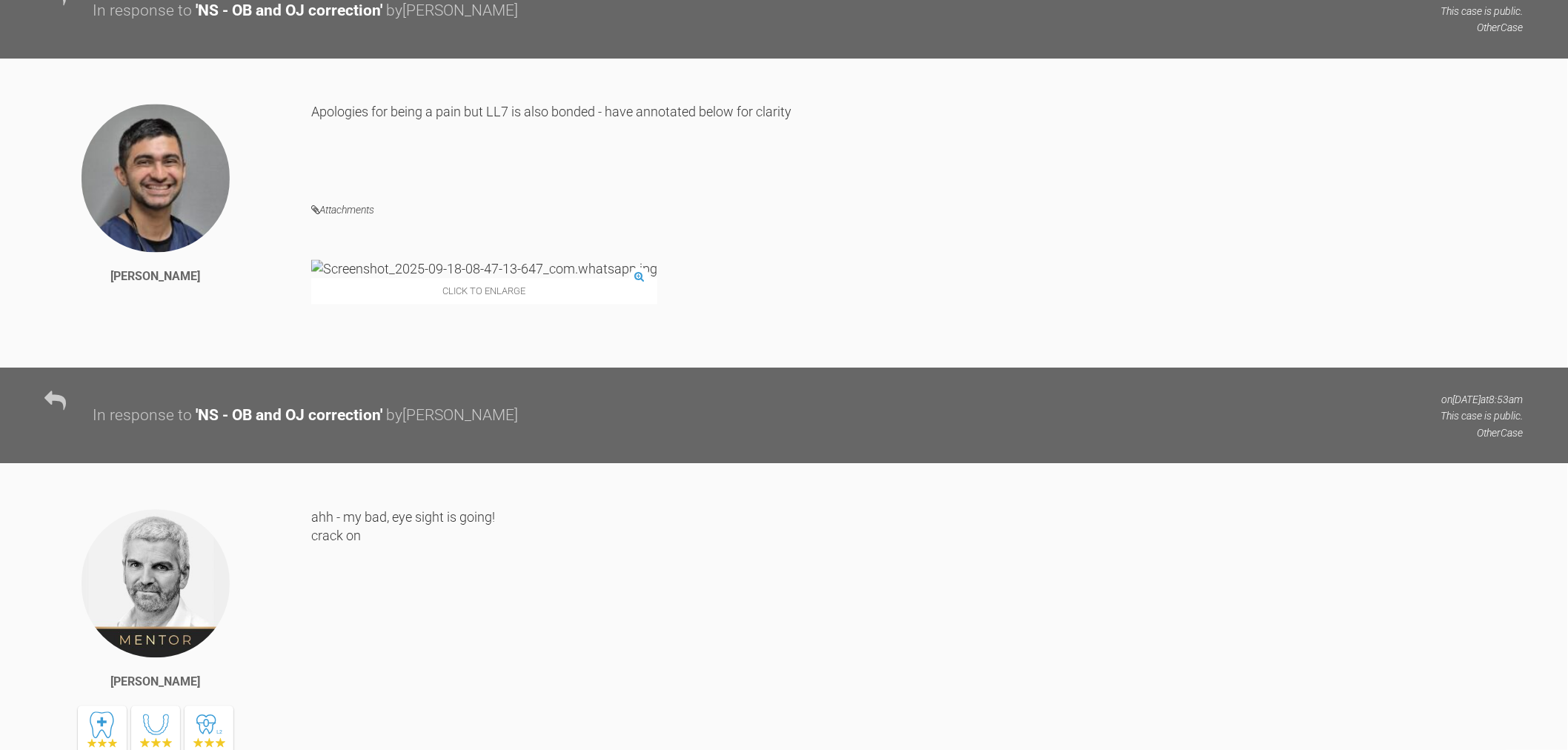
click at [392, 279] on img at bounding box center [484, 270] width 346 height 18
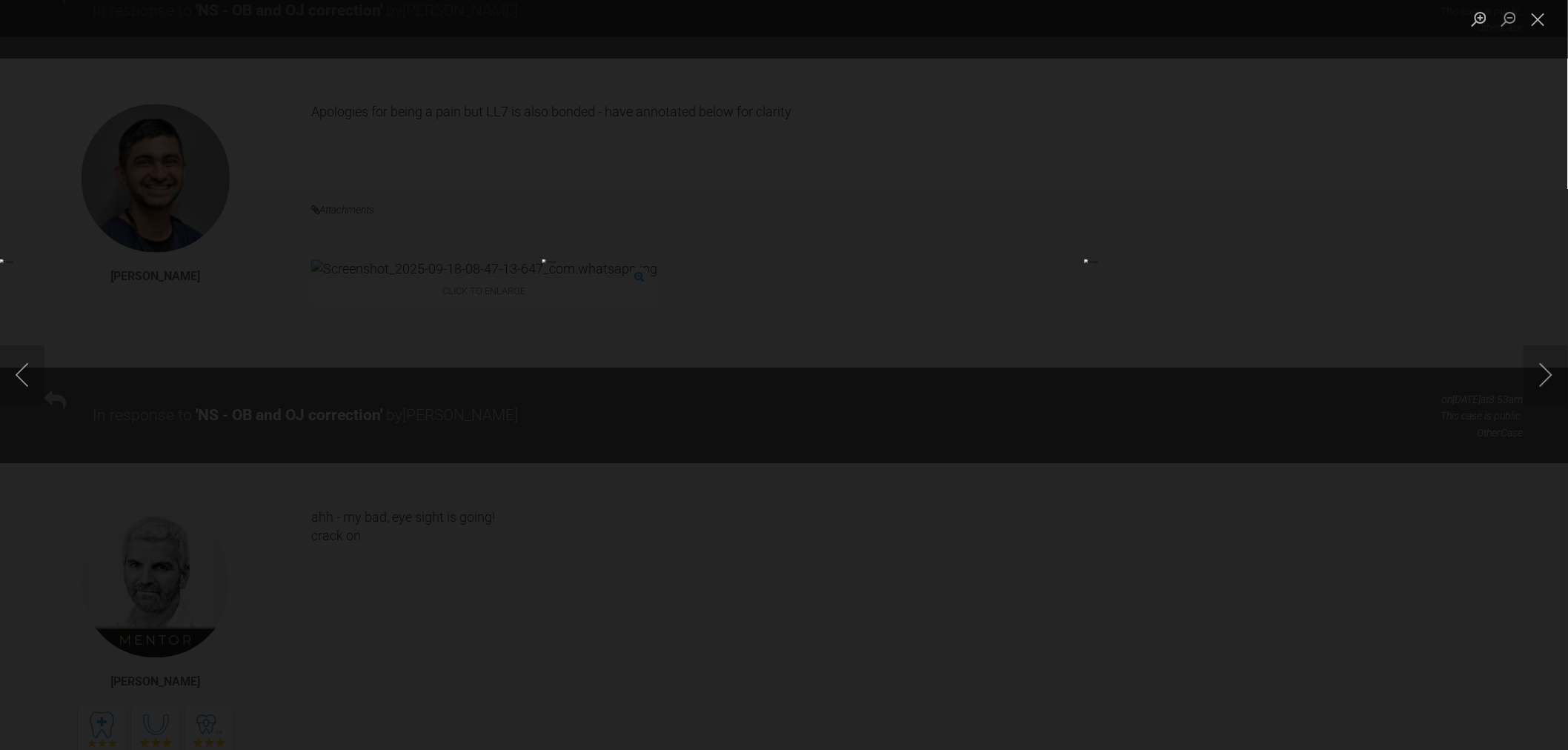
click at [561, 551] on div "Lightbox" at bounding box center [784, 375] width 1568 height 750
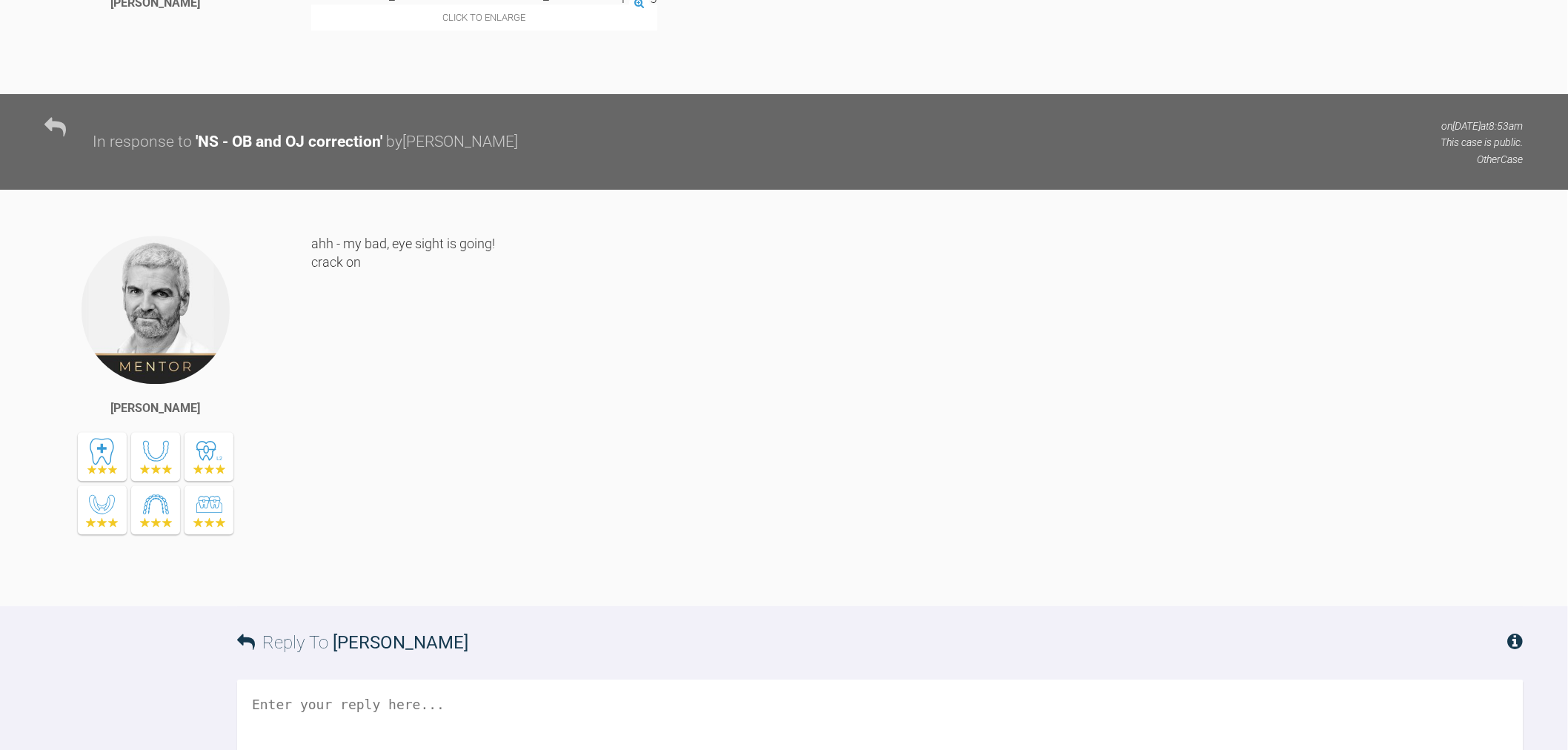
drag, startPoint x: 561, startPoint y: 551, endPoint x: 566, endPoint y: 659, distance: 108.1
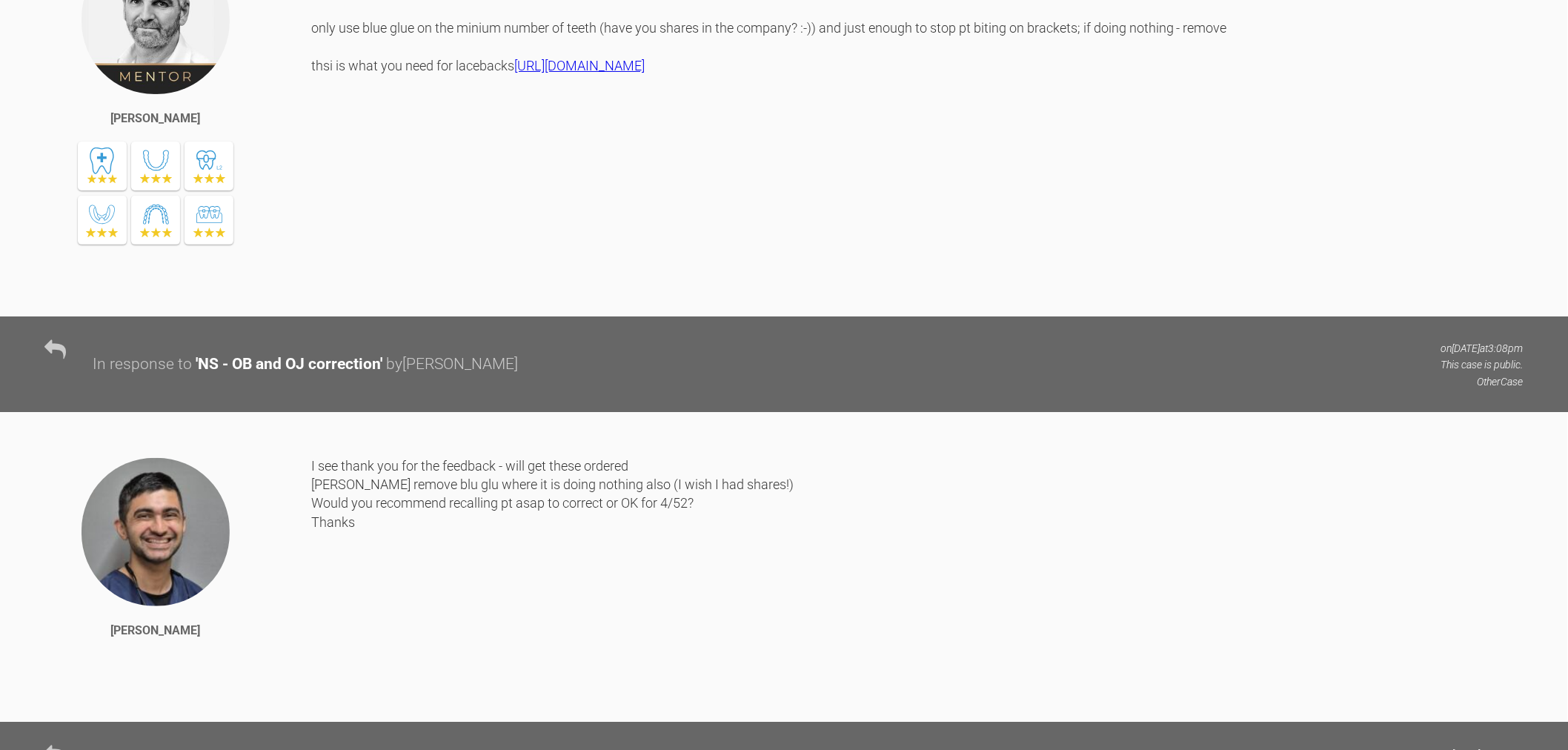
scroll to position [0, 0]
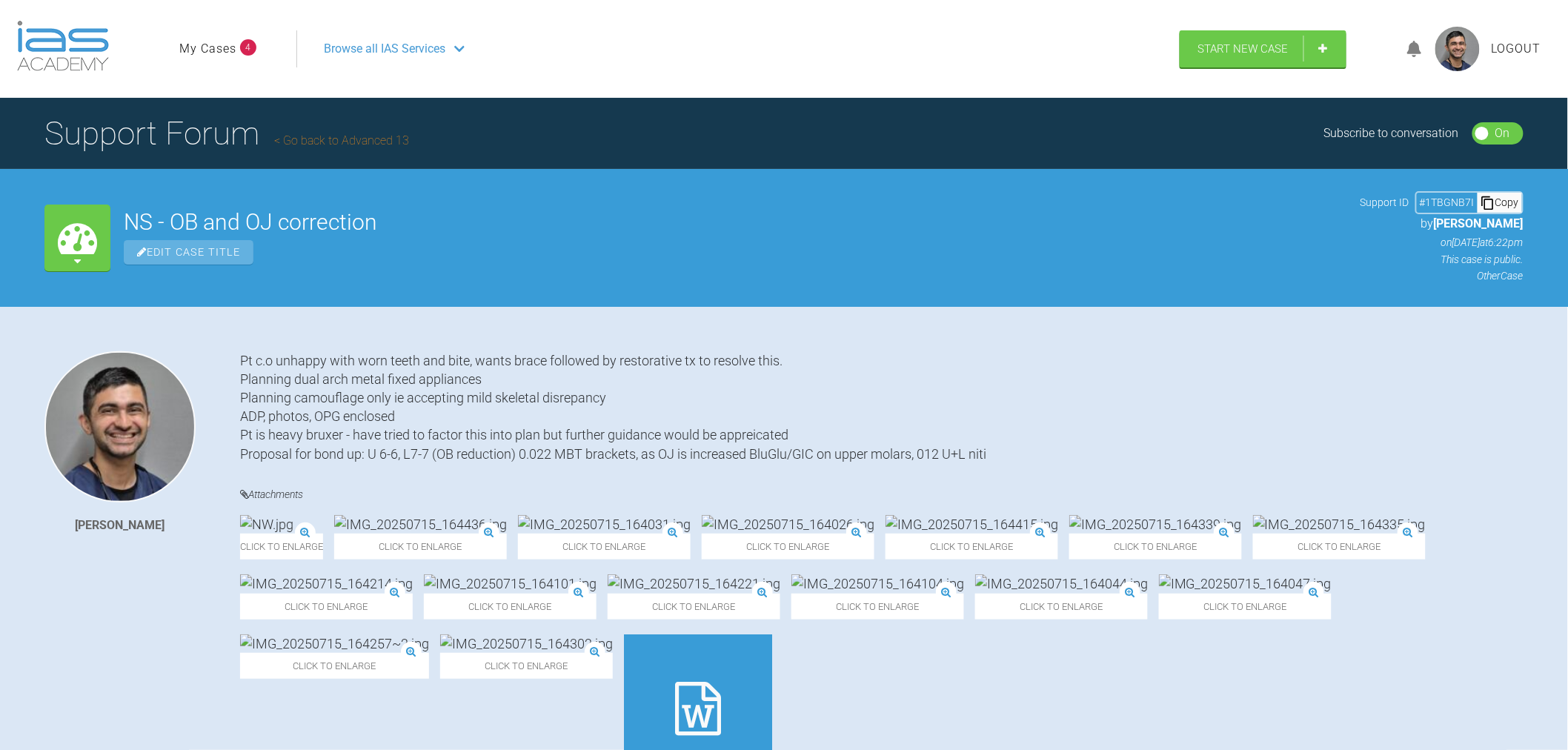
drag, startPoint x: 568, startPoint y: 639, endPoint x: 544, endPoint y: 275, distance: 364.8
click at [380, 148] on h1 "Support Forum Go back to Advanced 13" at bounding box center [226, 133] width 365 height 52
click at [384, 142] on link "Go back to Advanced 13" at bounding box center [342, 139] width 135 height 14
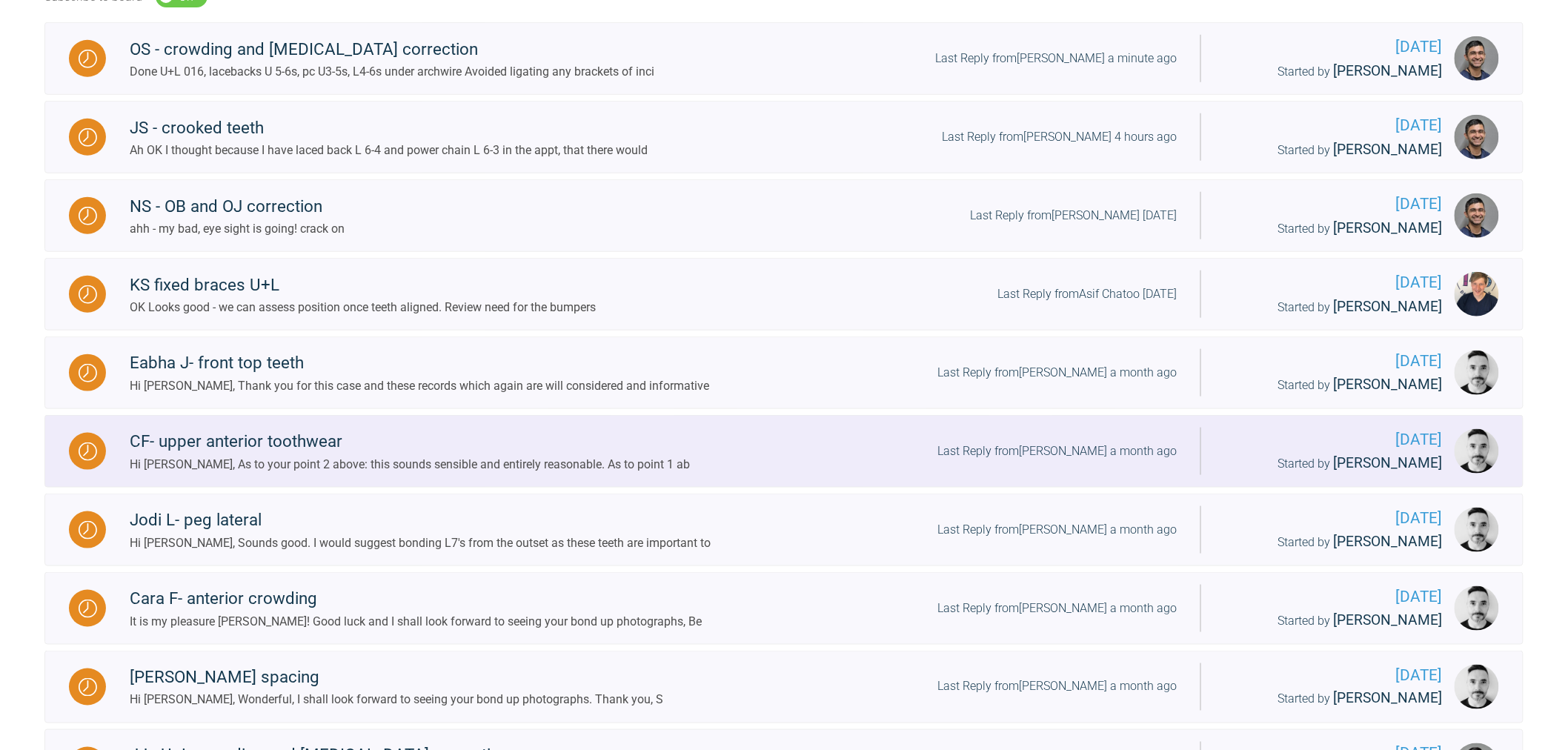
scroll to position [741, 0]
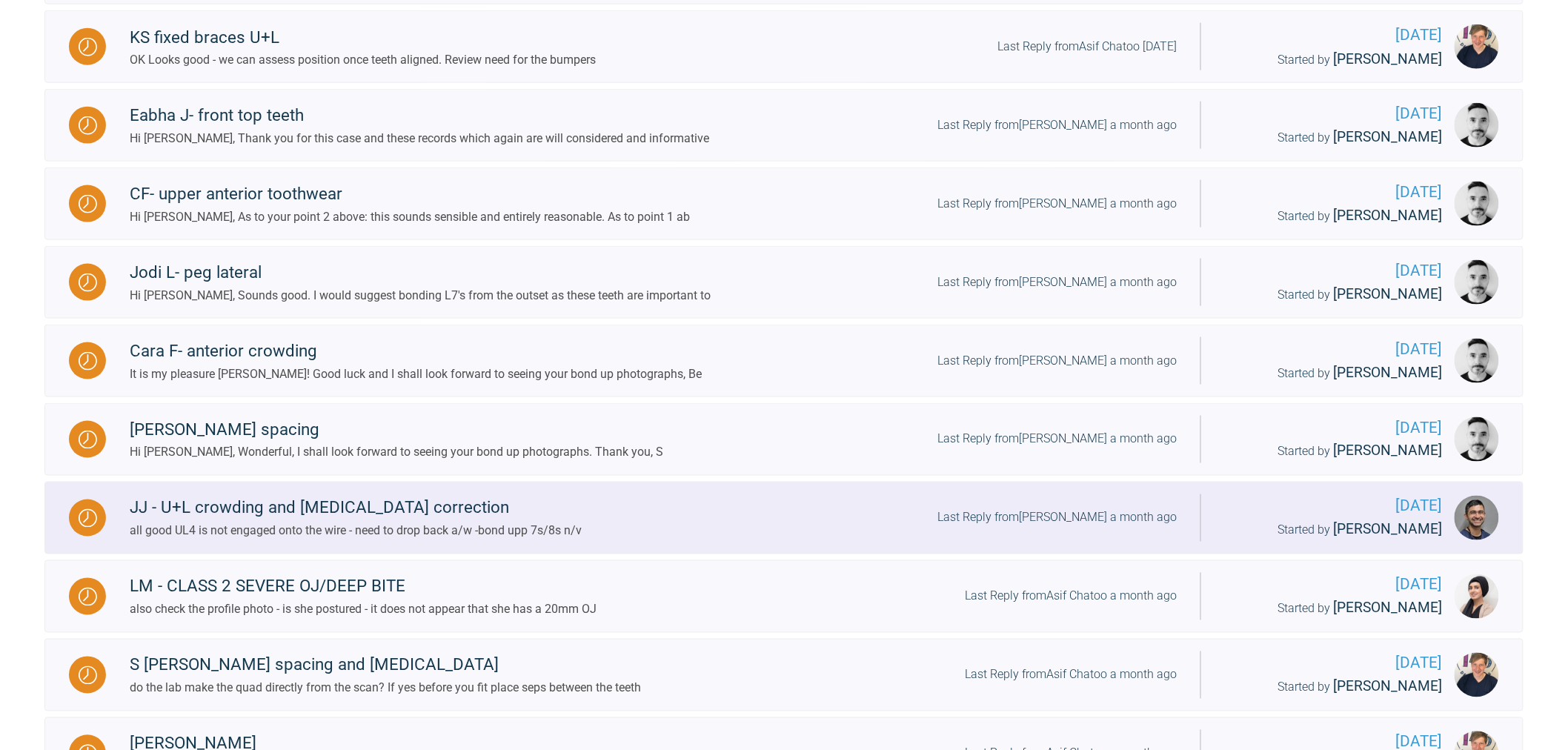
click at [685, 505] on div "JJ - U+L crowding and [MEDICAL_DATA] correction all good UL4 is not engaged ont…" at bounding box center [653, 517] width 1094 height 45
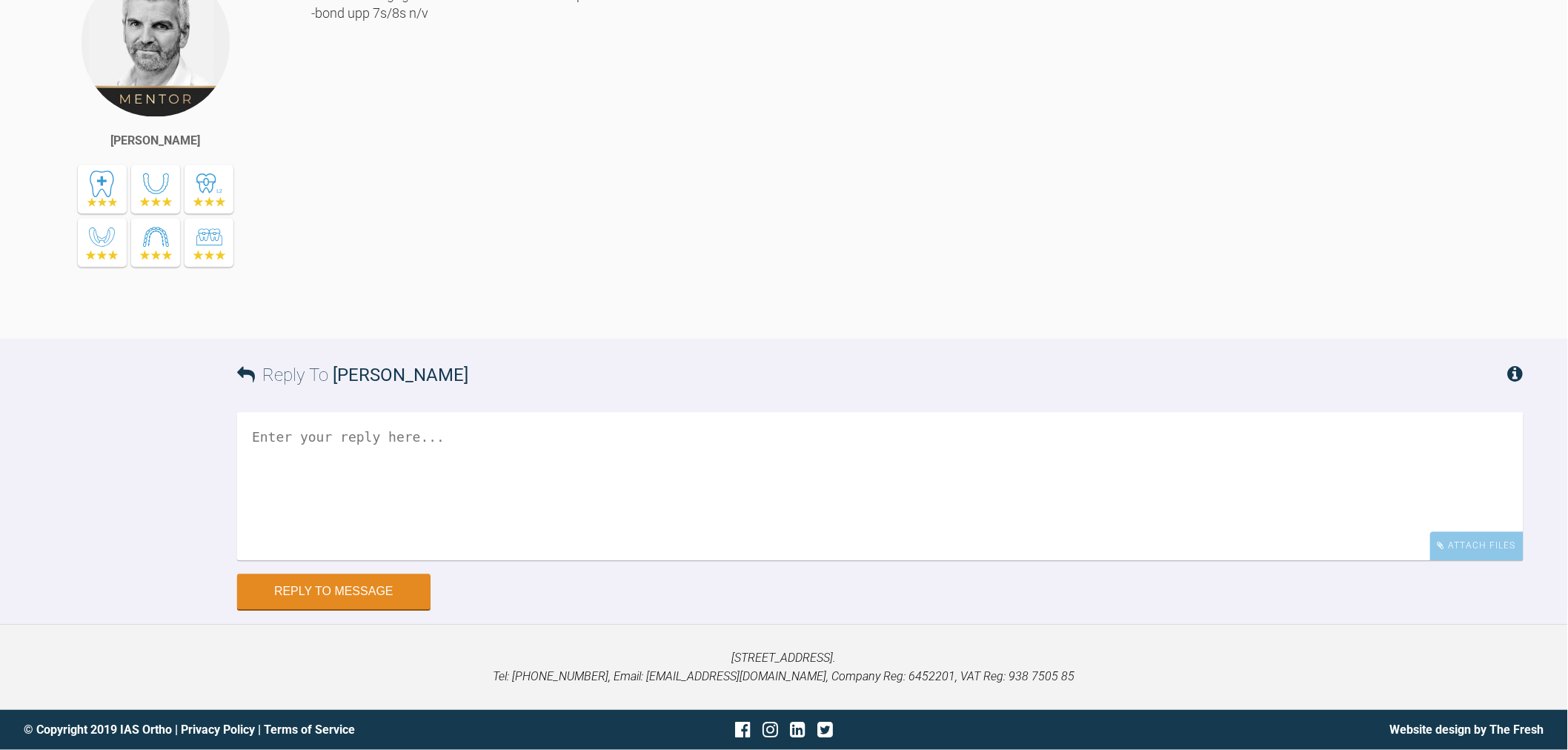
drag, startPoint x: 767, startPoint y: 408, endPoint x: 810, endPoint y: 699, distance: 294.2
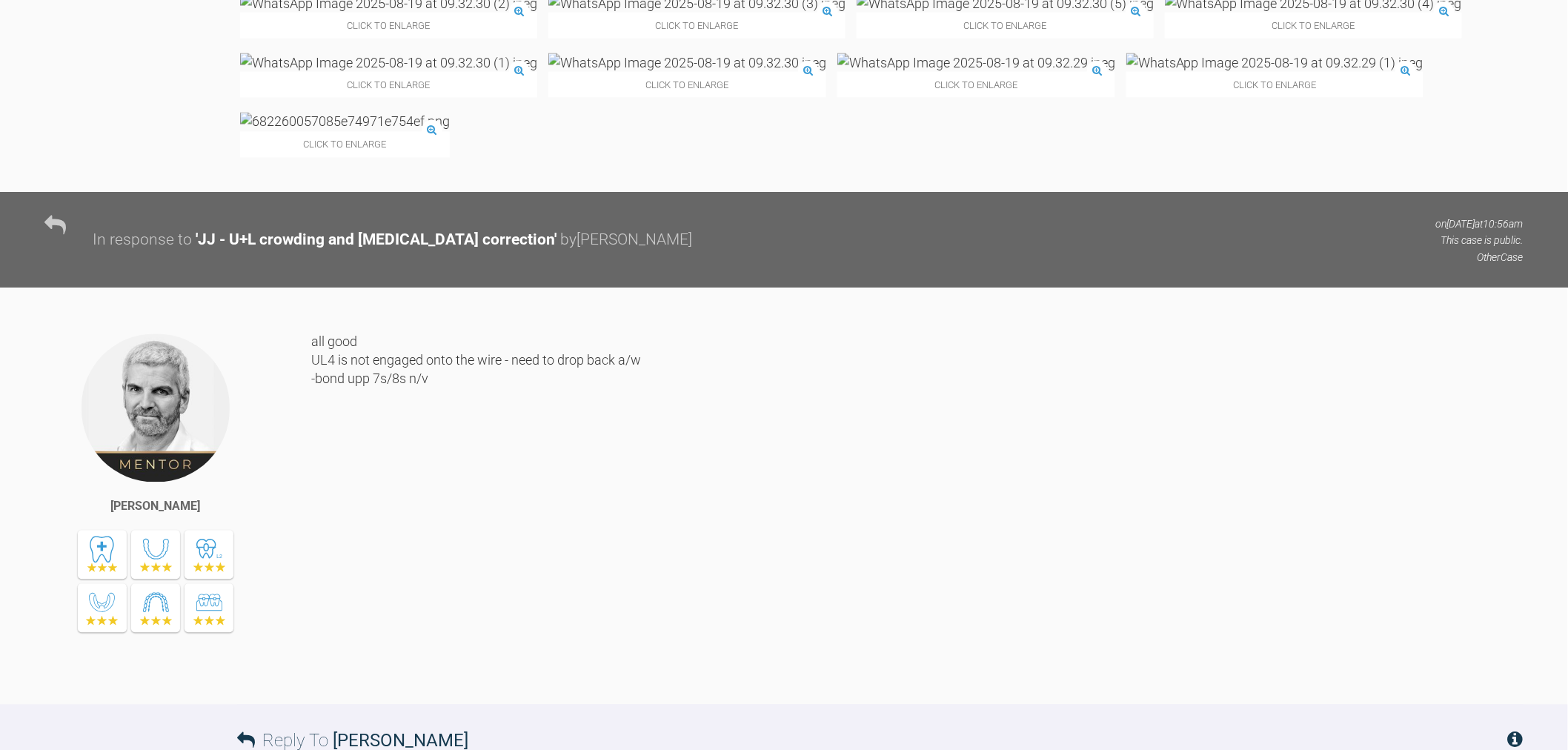
scroll to position [5776, 0]
